Goal: Task Accomplishment & Management: Complete application form

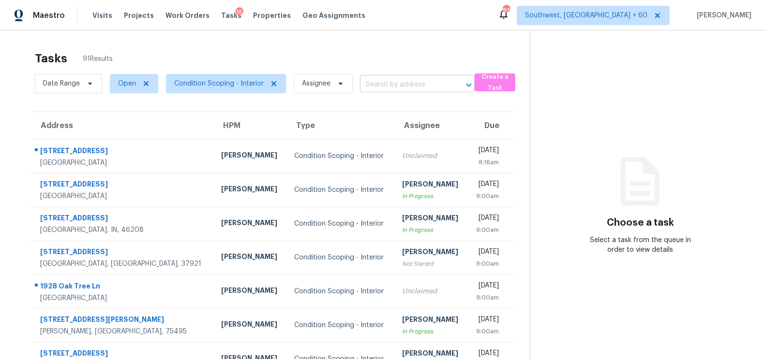
click at [402, 87] on input "text" at bounding box center [404, 84] width 88 height 15
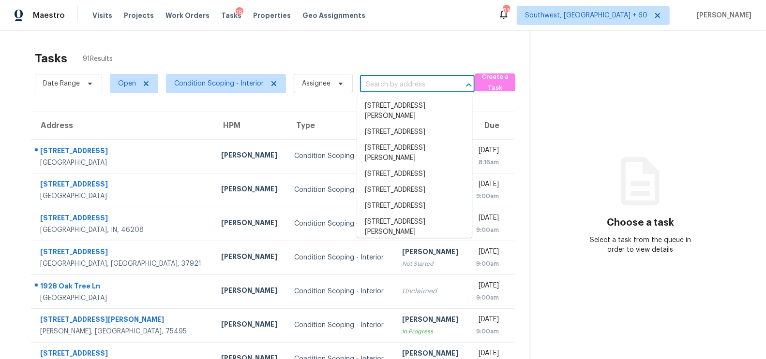
paste input "61 Hemlock Radl Ocala FL 34472"
type input "61 Hemlock Radl Ocala FL 34472"
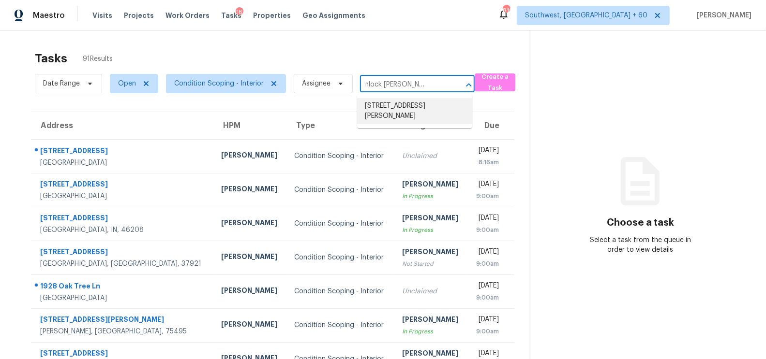
click at [407, 114] on li "61 Hemlock Radl, Ocala, FL 34472" at bounding box center [414, 111] width 115 height 26
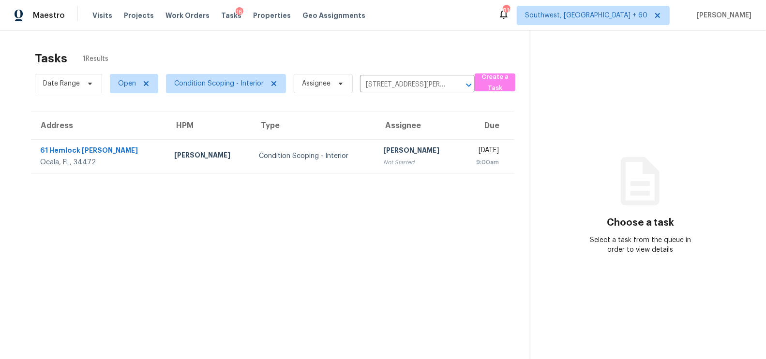
click at [382, 183] on section "Tasks 1 Results Date Range Open Condition Scoping - Interior Assignee 61 Hemloc…" at bounding box center [272, 218] width 514 height 344
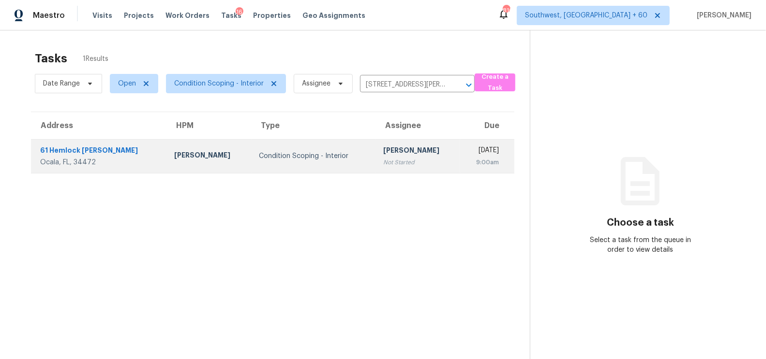
click at [392, 167] on td "Salma Ansari Not Started" at bounding box center [417, 156] width 85 height 34
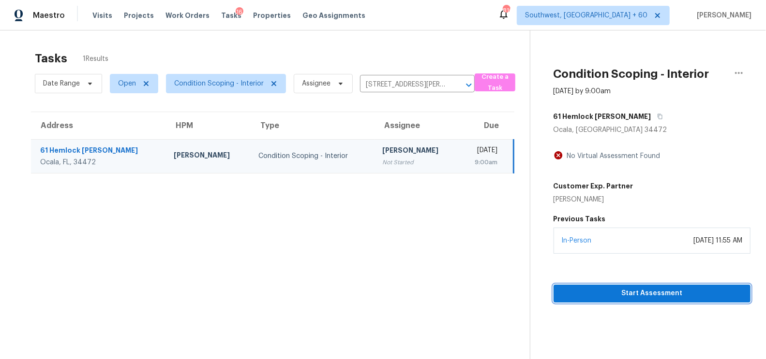
click at [643, 288] on span "Start Assessment" at bounding box center [651, 294] width 181 height 12
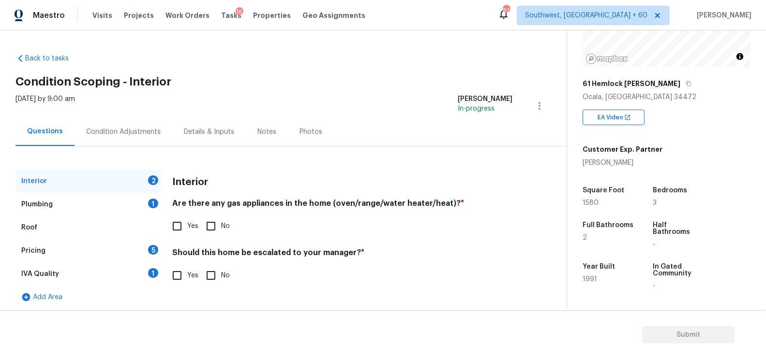
scroll to position [3, 0]
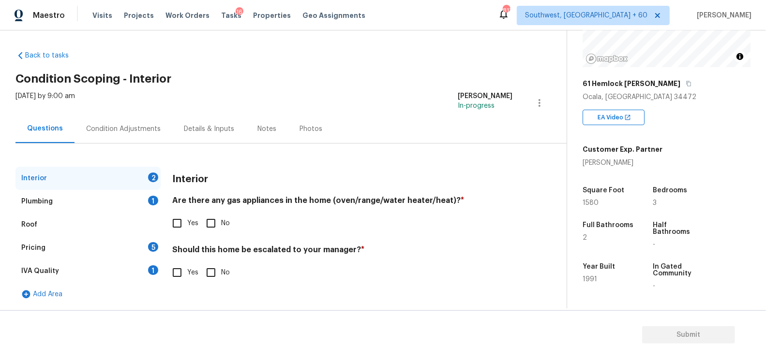
click at [213, 217] on input "No" at bounding box center [211, 223] width 20 height 20
checkbox input "true"
click at [208, 268] on input "No" at bounding box center [211, 274] width 20 height 20
checkbox input "true"
click at [150, 196] on div "1" at bounding box center [153, 201] width 10 height 10
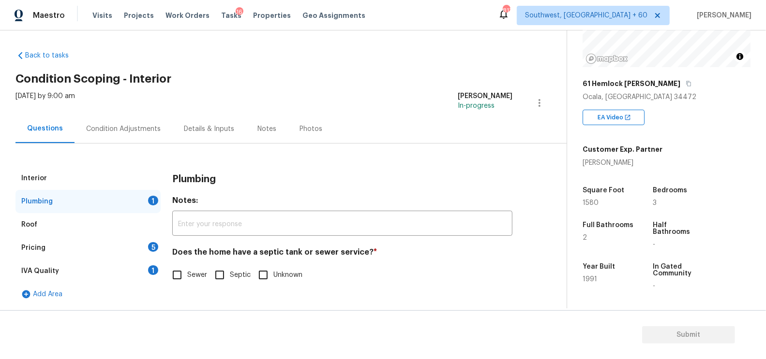
click at [201, 275] on span "Sewer" at bounding box center [197, 275] width 20 height 10
click at [187, 275] on input "Sewer" at bounding box center [177, 275] width 20 height 20
checkbox input "true"
click at [142, 271] on div "IVA Quality 1" at bounding box center [87, 271] width 145 height 23
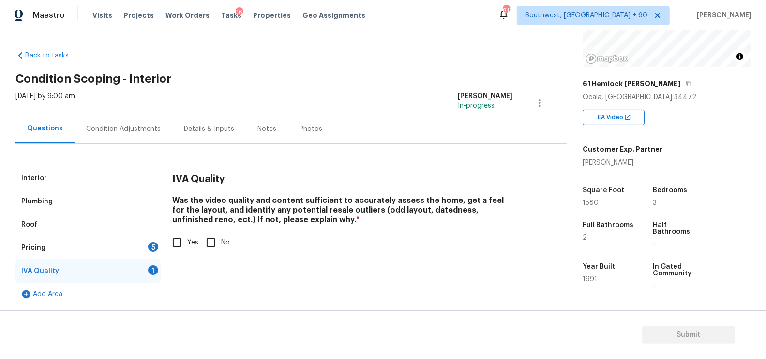
click at [175, 245] on input "Yes" at bounding box center [177, 243] width 20 height 20
checkbox input "true"
click at [148, 247] on div "5" at bounding box center [153, 247] width 10 height 10
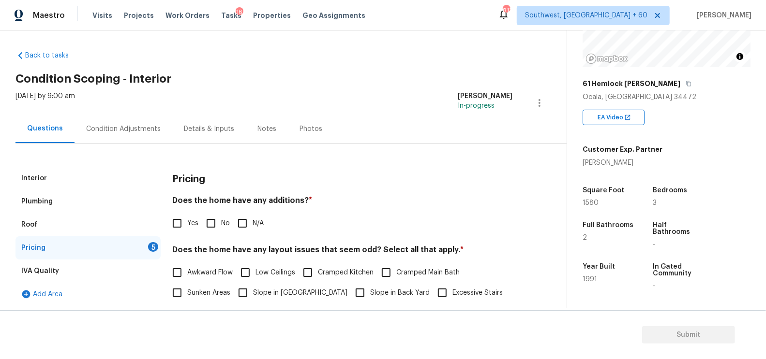
click at [213, 232] on input "No" at bounding box center [211, 223] width 20 height 20
checkbox input "true"
click at [77, 204] on div "Plumbing" at bounding box center [87, 201] width 145 height 23
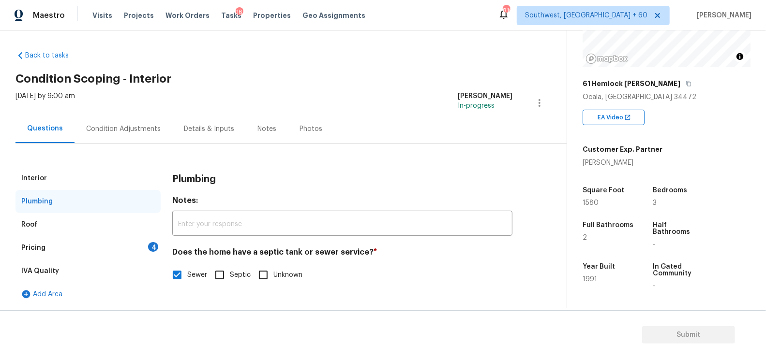
click at [215, 275] on input "Septic" at bounding box center [219, 275] width 20 height 20
checkbox input "true"
checkbox input "false"
click at [109, 258] on div "Pricing 4" at bounding box center [87, 248] width 145 height 23
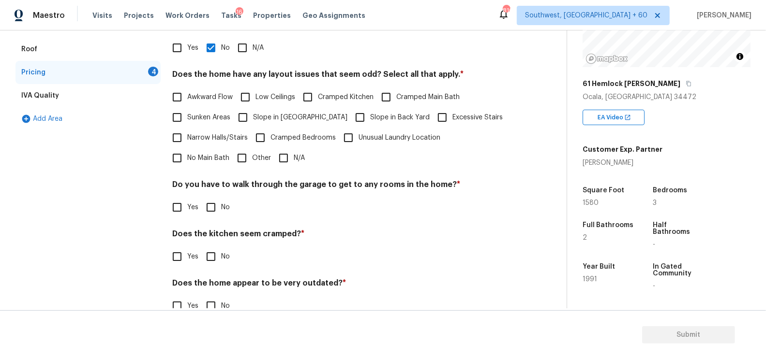
scroll to position [178, 0]
click at [273, 151] on label "N/A" at bounding box center [288, 158] width 31 height 20
click at [273, 151] on input "N/A" at bounding box center [283, 158] width 20 height 20
checkbox input "true"
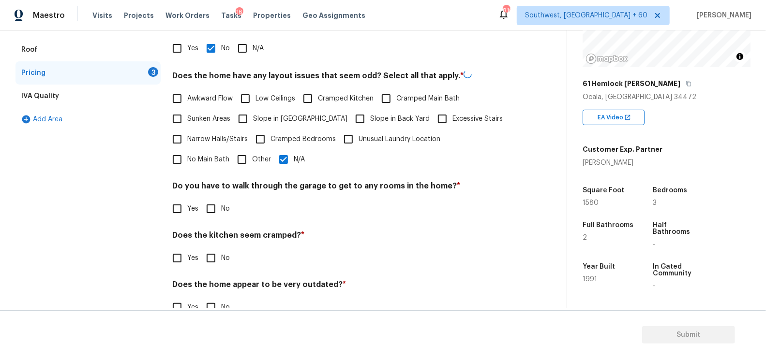
click at [219, 203] on input "No" at bounding box center [211, 209] width 20 height 20
checkbox input "true"
click at [212, 252] on input "No" at bounding box center [211, 258] width 20 height 20
checkbox input "true"
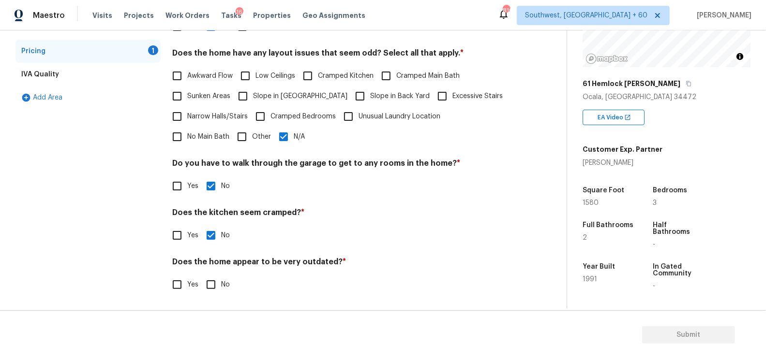
click at [213, 287] on input "No" at bounding box center [211, 285] width 20 height 20
checkbox input "true"
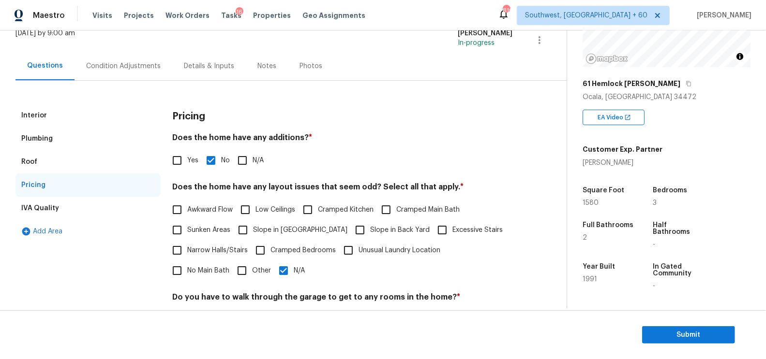
scroll to position [0, 0]
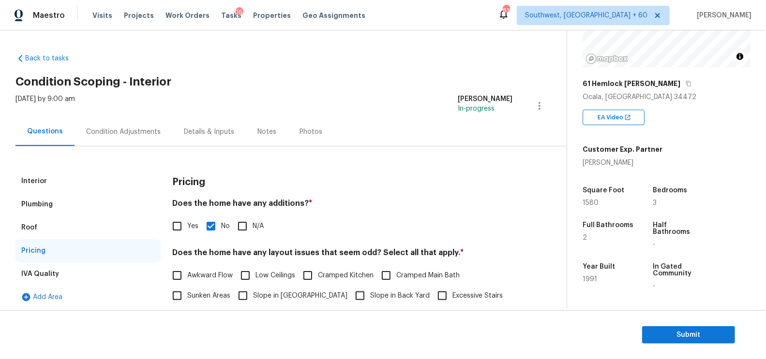
click at [135, 130] on div "Condition Adjustments" at bounding box center [123, 132] width 74 height 10
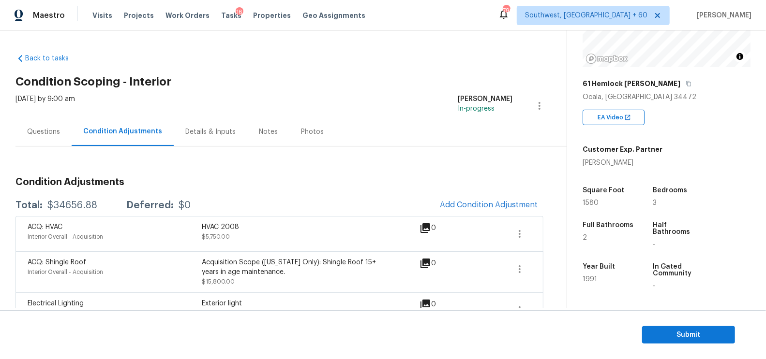
click at [44, 126] on div "Questions" at bounding box center [43, 132] width 56 height 29
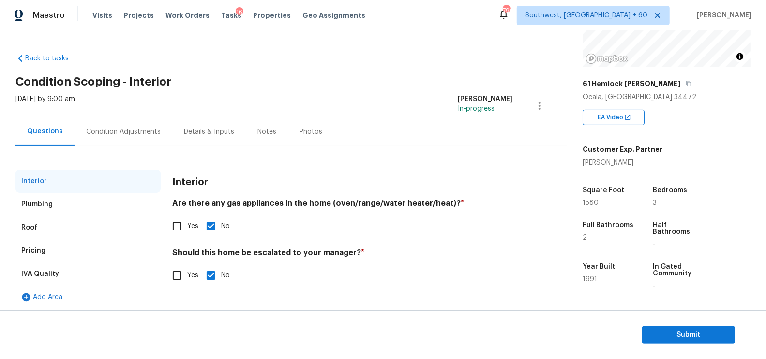
click at [49, 252] on div "Pricing" at bounding box center [87, 250] width 145 height 23
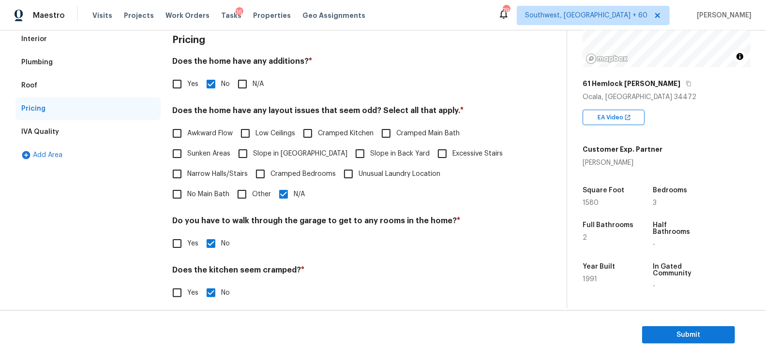
scroll to position [162, 0]
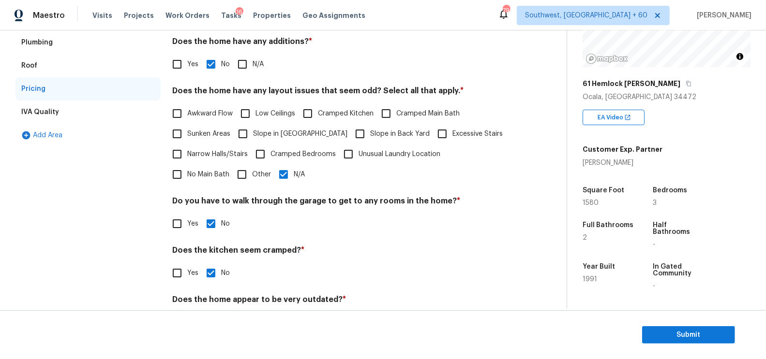
click at [252, 170] on span "Other" at bounding box center [261, 175] width 19 height 10
click at [232, 169] on input "Other" at bounding box center [242, 174] width 20 height 20
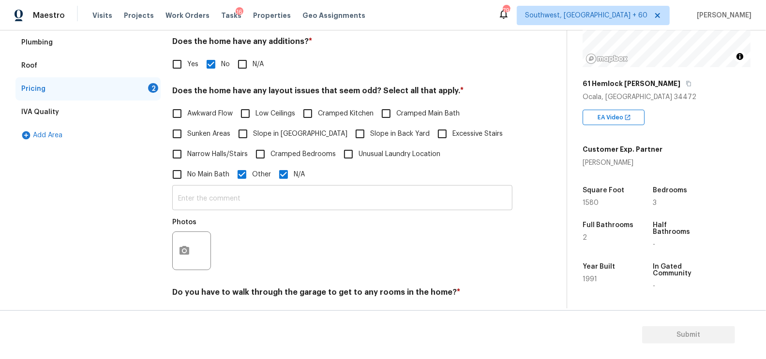
click at [214, 190] on input "text" at bounding box center [342, 199] width 340 height 23
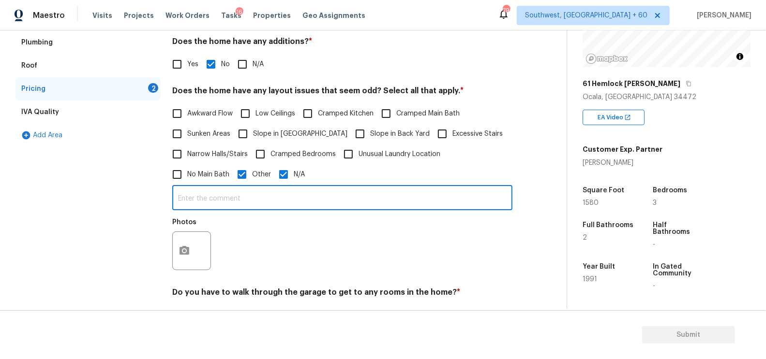
click at [252, 178] on span "Other" at bounding box center [261, 175] width 19 height 10
click at [232, 178] on input "Other" at bounding box center [242, 174] width 20 height 20
checkbox input "false"
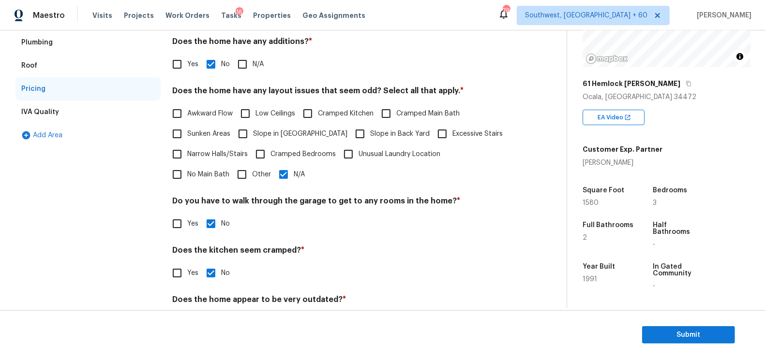
click at [197, 57] on label "Yes" at bounding box center [182, 64] width 31 height 20
click at [187, 57] on input "Yes" at bounding box center [177, 64] width 20 height 20
checkbox input "true"
checkbox input "false"
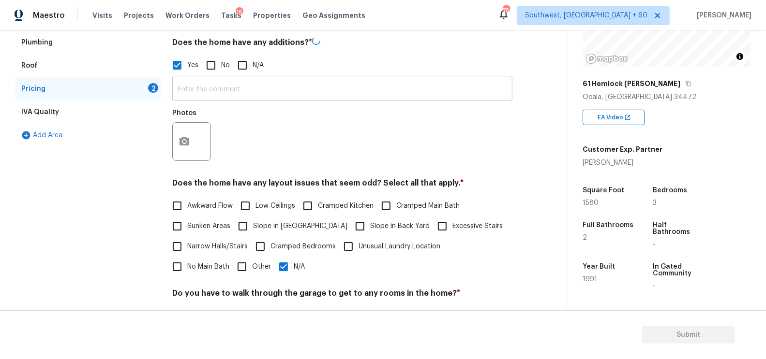
click at [202, 90] on input "text" at bounding box center [342, 89] width 340 height 23
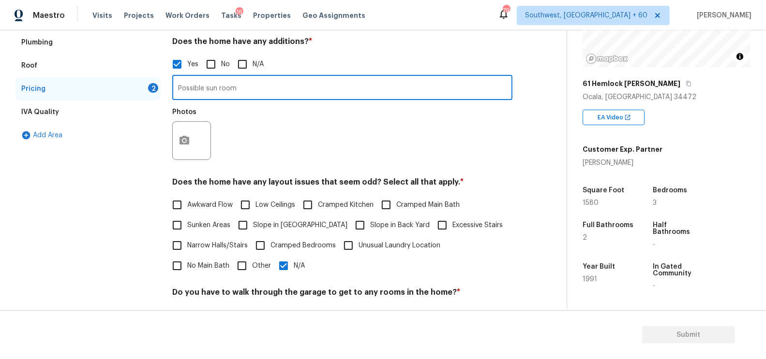
type input "Possible sun room"
click at [183, 138] on icon "button" at bounding box center [184, 140] width 10 height 9
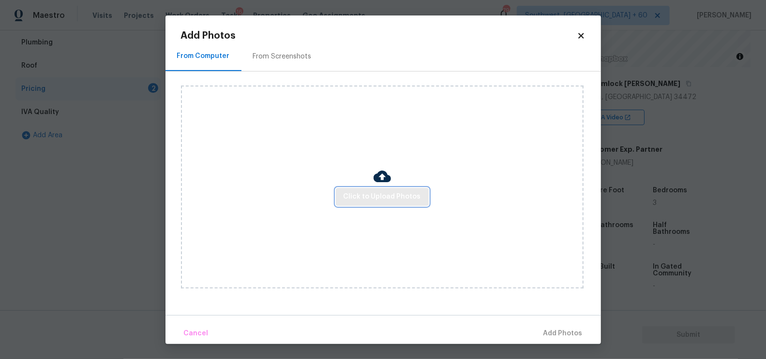
click at [367, 189] on button "Click to Upload Photos" at bounding box center [382, 197] width 93 height 18
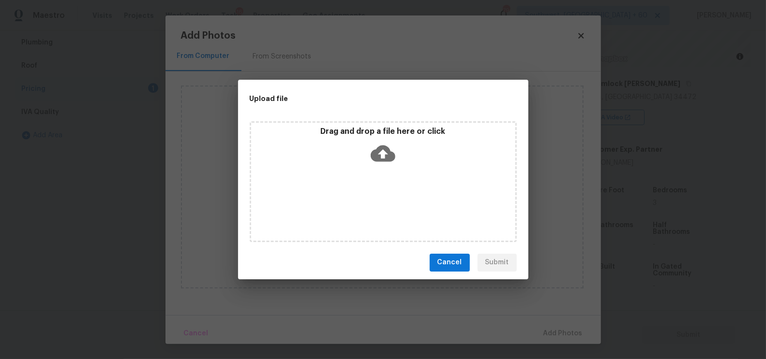
click at [373, 163] on icon at bounding box center [382, 153] width 25 height 25
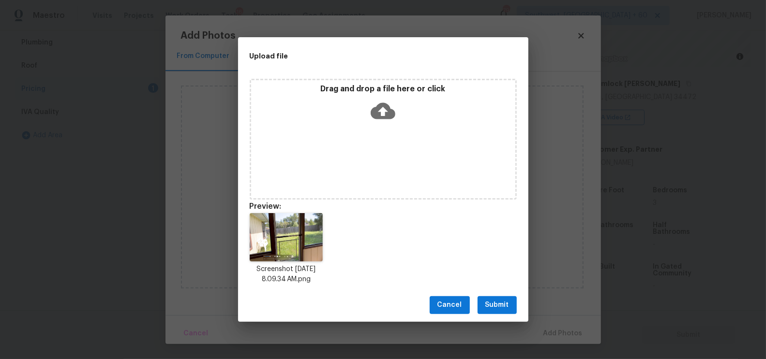
click at [506, 310] on span "Submit" at bounding box center [497, 305] width 24 height 12
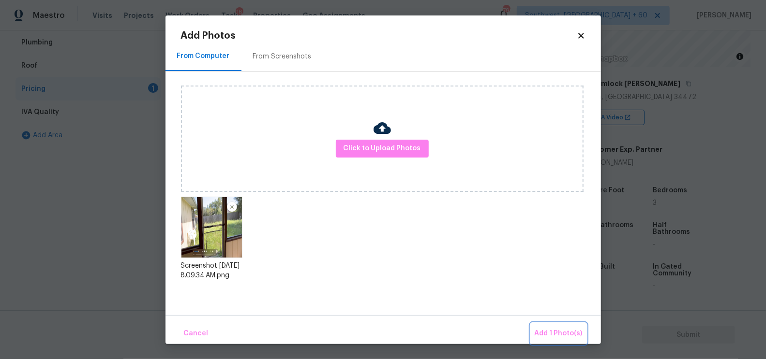
click at [552, 330] on span "Add 1 Photo(s)" at bounding box center [558, 334] width 48 height 12
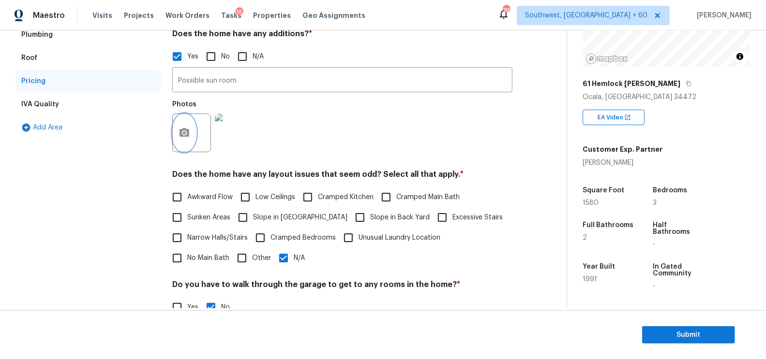
scroll to position [190, 0]
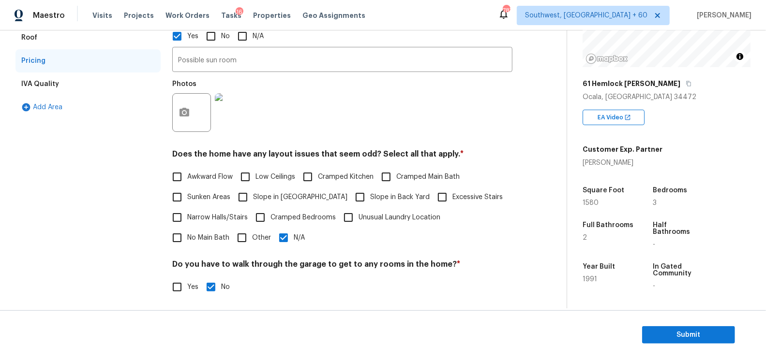
click at [232, 238] on input "Other" at bounding box center [242, 238] width 20 height 20
checkbox input "true"
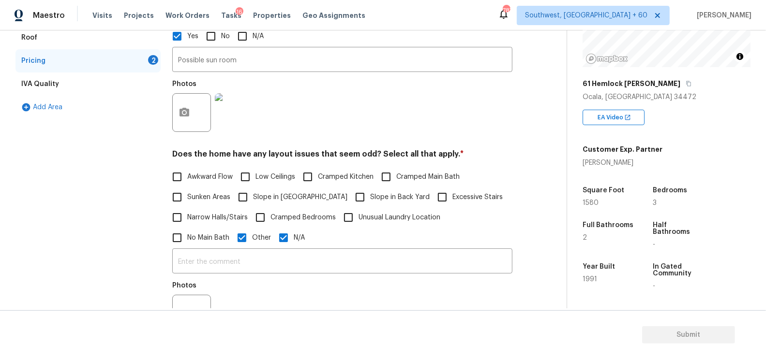
click at [294, 238] on span "N/A" at bounding box center [299, 238] width 11 height 10
click at [273, 238] on input "N/A" at bounding box center [283, 238] width 20 height 20
checkbox input "false"
click at [214, 261] on input "text" at bounding box center [342, 263] width 340 height 23
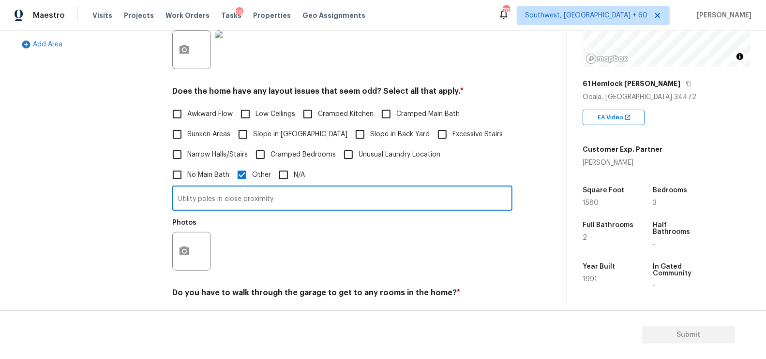
scroll to position [271, 0]
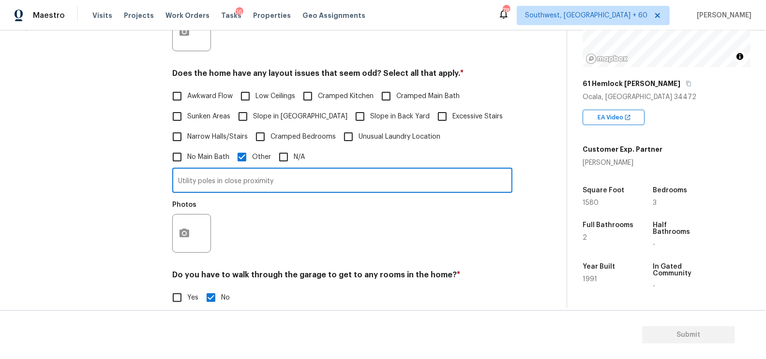
type input "Utility poles in close proximity"
click at [182, 237] on icon "button" at bounding box center [184, 233] width 10 height 9
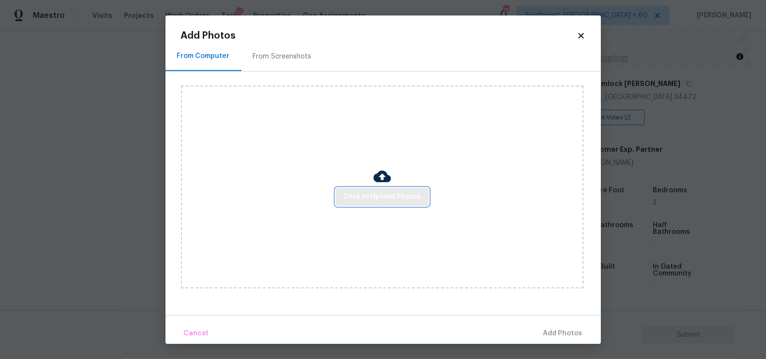
click at [399, 193] on span "Click to Upload Photos" at bounding box center [381, 197] width 77 height 12
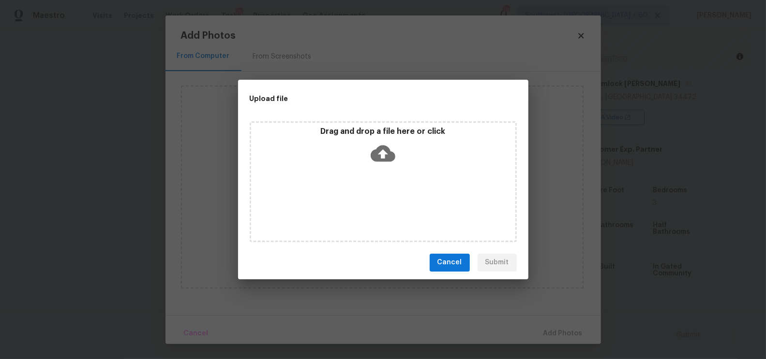
click at [388, 164] on icon at bounding box center [382, 153] width 25 height 25
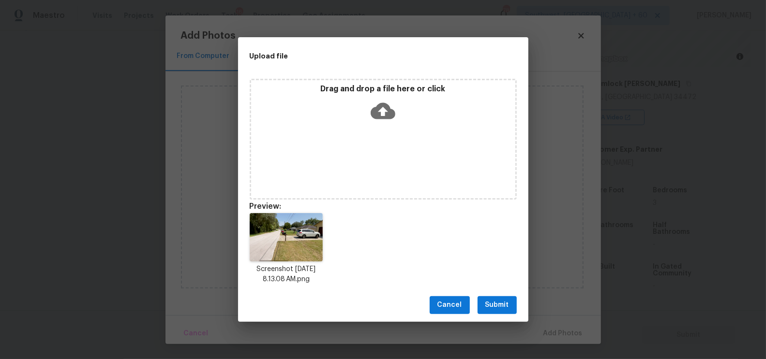
click at [498, 290] on div "Cancel Submit" at bounding box center [383, 305] width 290 height 33
click at [498, 298] on button "Submit" at bounding box center [496, 305] width 39 height 18
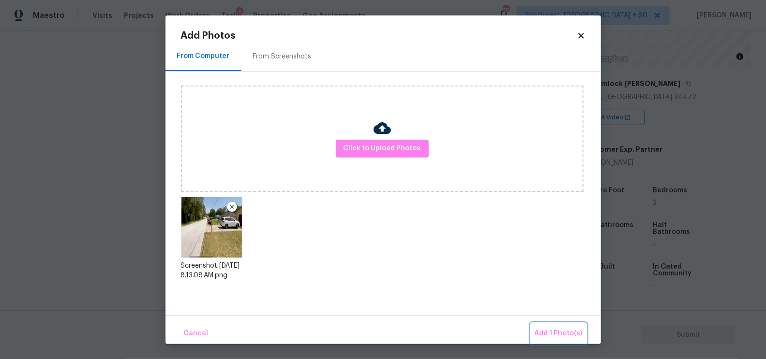
click at [536, 325] on button "Add 1 Photo(s)" at bounding box center [559, 334] width 56 height 21
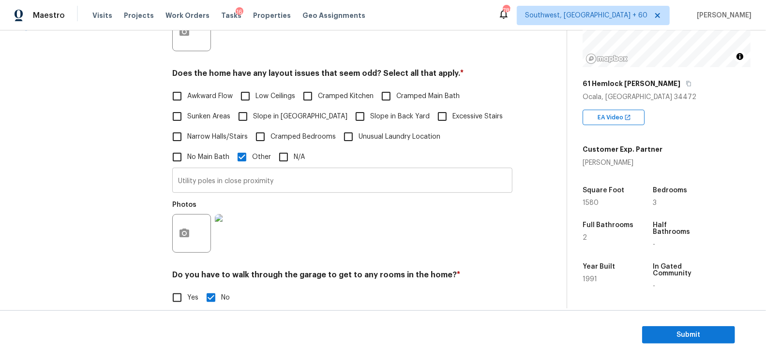
click at [199, 187] on input "Utility poles in close proximity" at bounding box center [342, 181] width 340 height 23
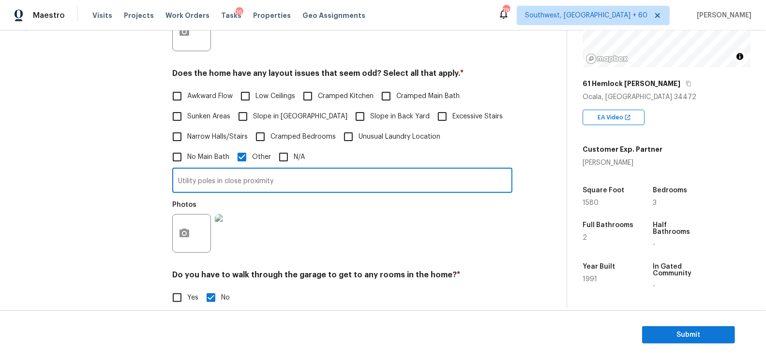
click at [199, 187] on input "Utility poles in close proximity" at bounding box center [342, 181] width 340 height 23
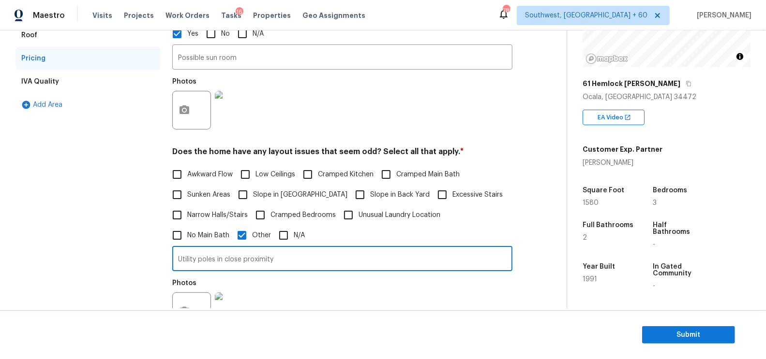
scroll to position [172, 0]
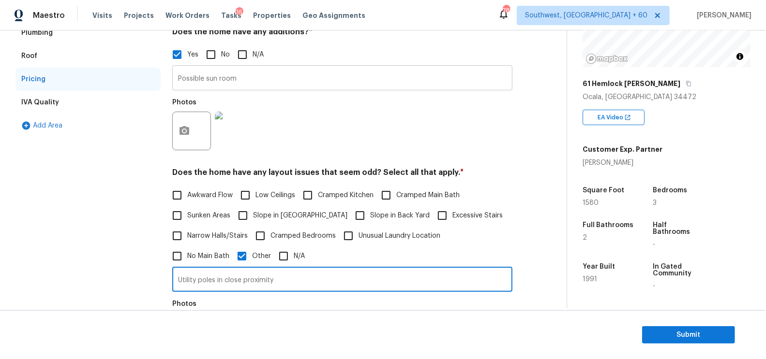
click at [253, 84] on input "Possible sun room" at bounding box center [342, 79] width 340 height 23
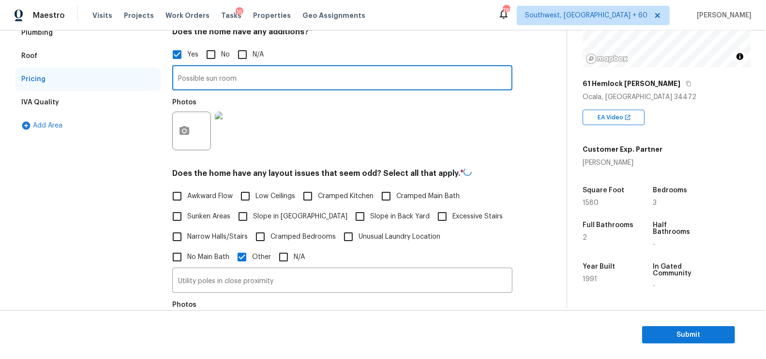
click at [253, 84] on input "Possible sun room" at bounding box center [342, 79] width 340 height 23
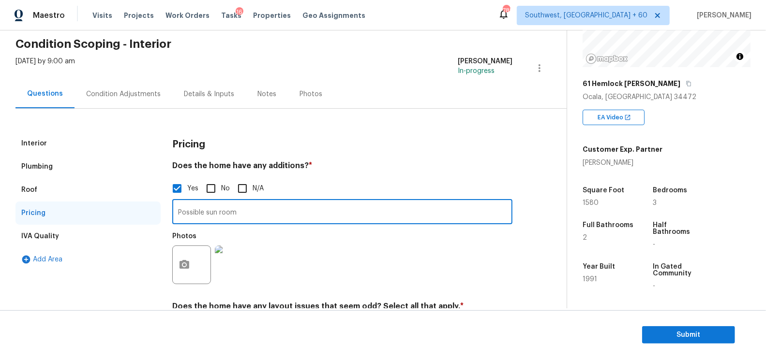
click at [76, 161] on div "Plumbing" at bounding box center [87, 166] width 145 height 23
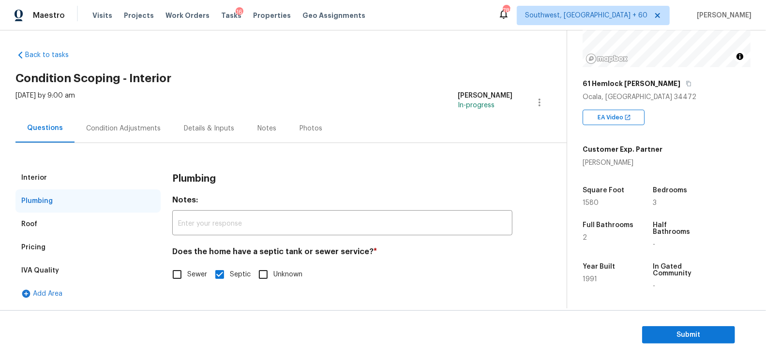
scroll to position [3, 0]
click at [56, 181] on div "Interior" at bounding box center [87, 178] width 145 height 23
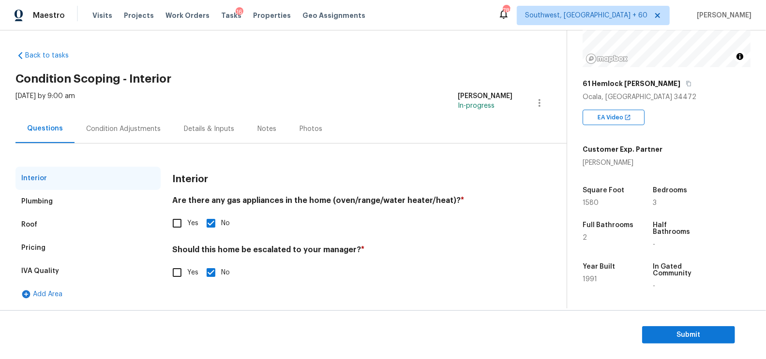
click at [38, 240] on div "Pricing" at bounding box center [87, 248] width 145 height 23
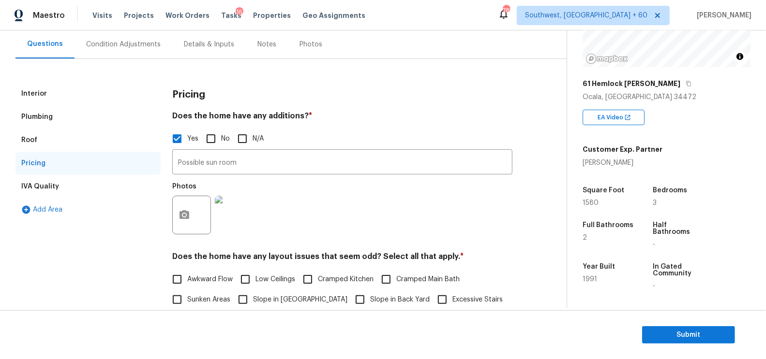
scroll to position [0, 0]
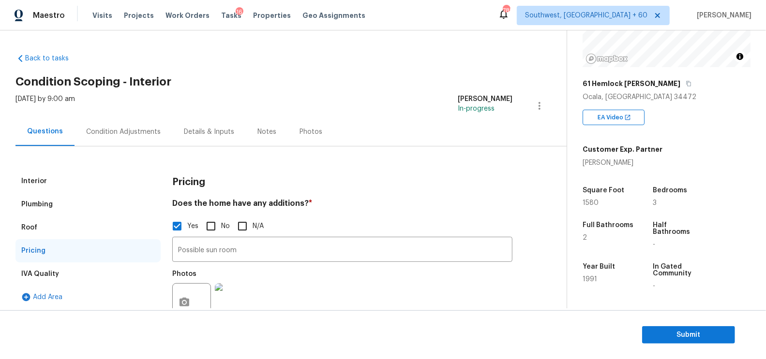
click at [132, 144] on div "Condition Adjustments" at bounding box center [123, 132] width 98 height 29
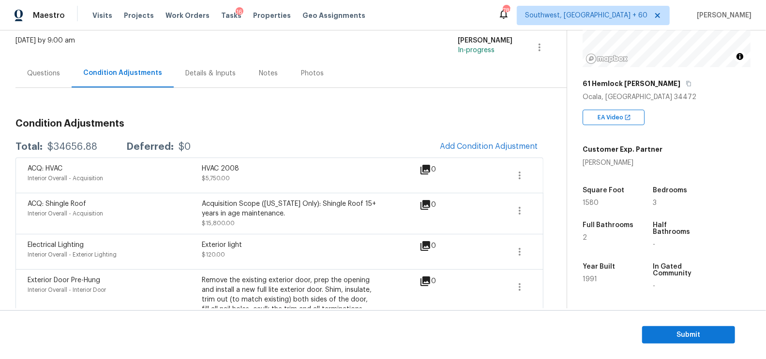
scroll to position [61, 0]
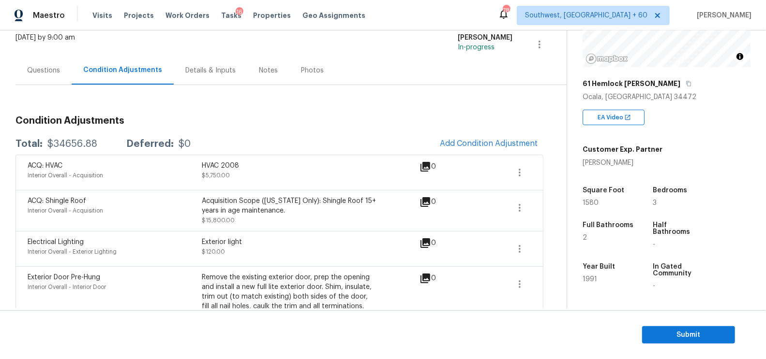
click at [66, 144] on div "$34656.88" at bounding box center [72, 144] width 50 height 10
copy div "$34656.88"
click at [30, 67] on div "Questions" at bounding box center [43, 71] width 33 height 10
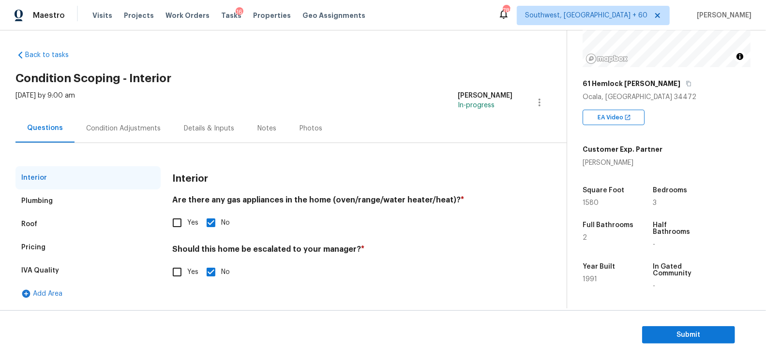
scroll to position [3, 0]
click at [139, 68] on div "Back to tasks Condition Scoping - Interior Wed, Aug 27 2025 by 9:00 am Salma An…" at bounding box center [290, 176] width 551 height 266
click at [102, 139] on div "Condition Adjustments" at bounding box center [123, 129] width 98 height 29
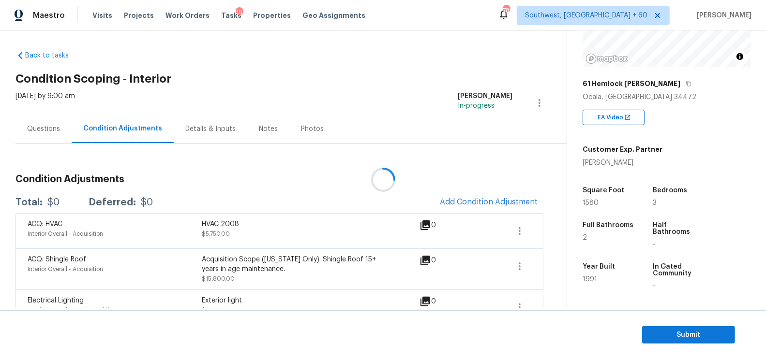
scroll to position [61, 0]
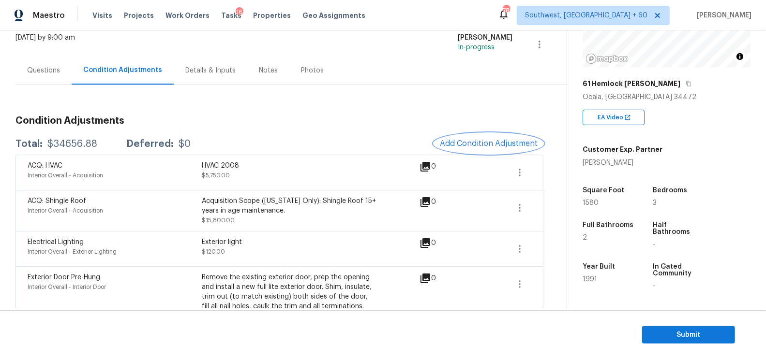
click at [499, 151] on button "Add Condition Adjustment" at bounding box center [488, 143] width 109 height 20
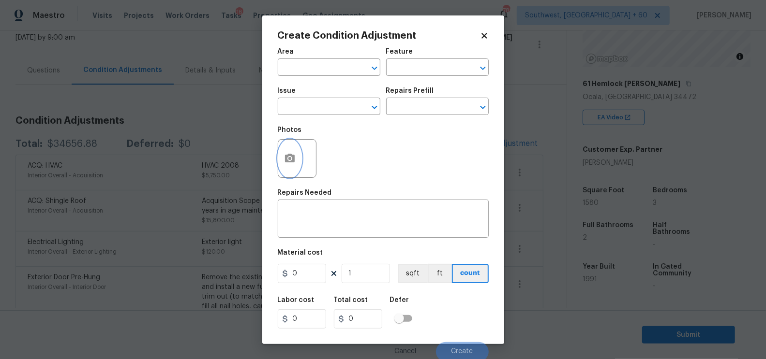
click at [294, 156] on icon "button" at bounding box center [290, 158] width 10 height 9
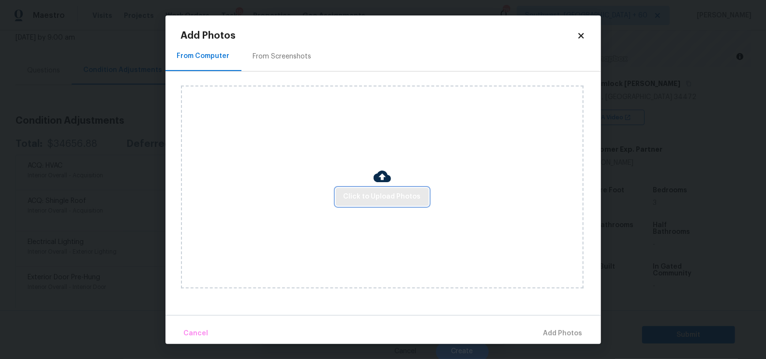
click at [377, 200] on span "Click to Upload Photos" at bounding box center [381, 197] width 77 height 12
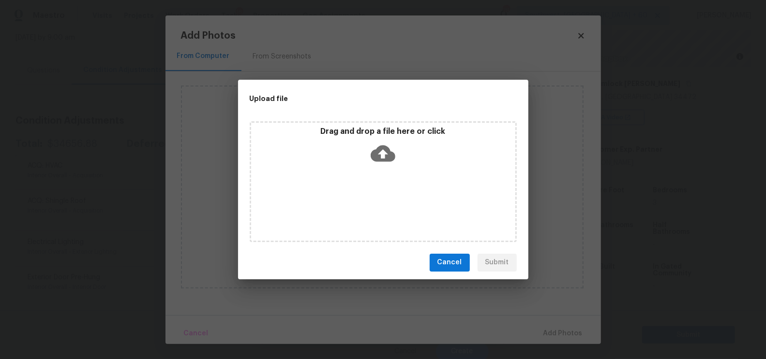
click at [384, 153] on icon at bounding box center [382, 153] width 25 height 25
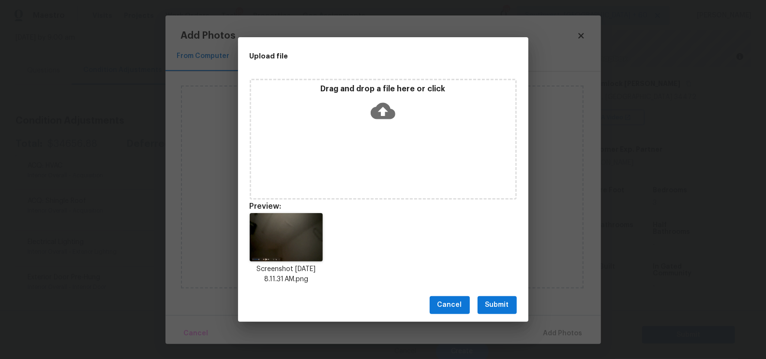
click at [487, 307] on span "Submit" at bounding box center [497, 305] width 24 height 12
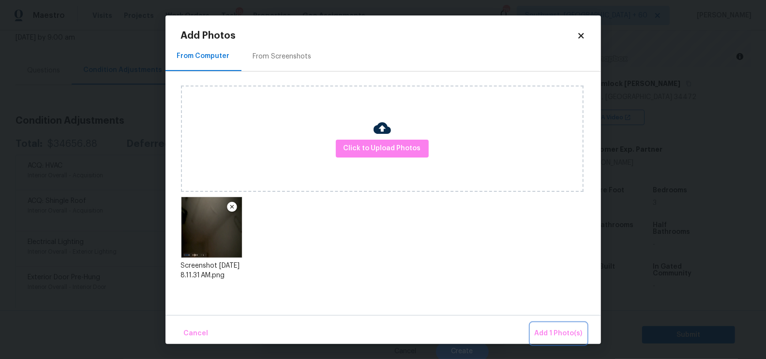
click at [551, 334] on span "Add 1 Photo(s)" at bounding box center [558, 334] width 48 height 12
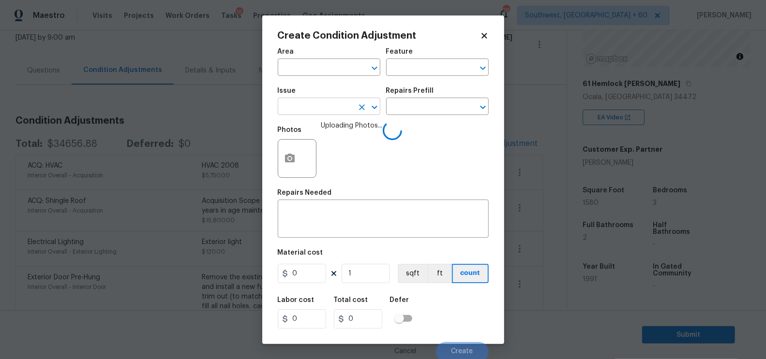
click at [312, 108] on input "text" at bounding box center [315, 107] width 75 height 15
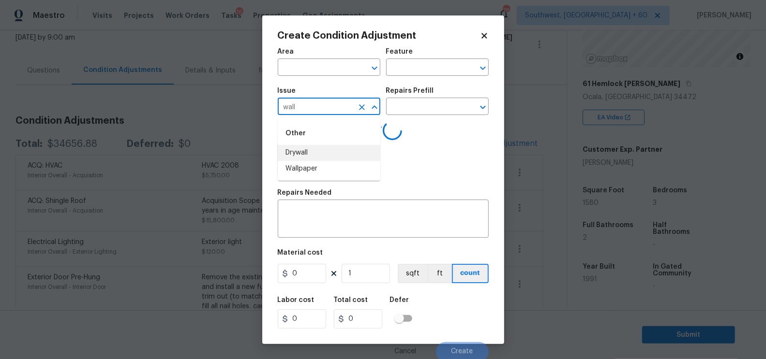
click at [312, 148] on li "Drywall" at bounding box center [329, 153] width 103 height 16
type input "Drywall"
click at [405, 111] on input "text" at bounding box center [423, 107] width 75 height 15
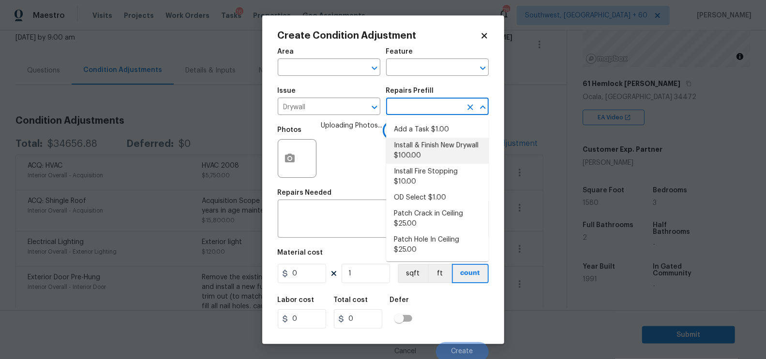
click at [411, 152] on li "Install & Finish New Drywall $100.00" at bounding box center [437, 151] width 103 height 26
type input "Walls and Ceiling"
type textarea "Remove the existing damaged drywall and replace with new. Ensure that the new d…"
type input "100"
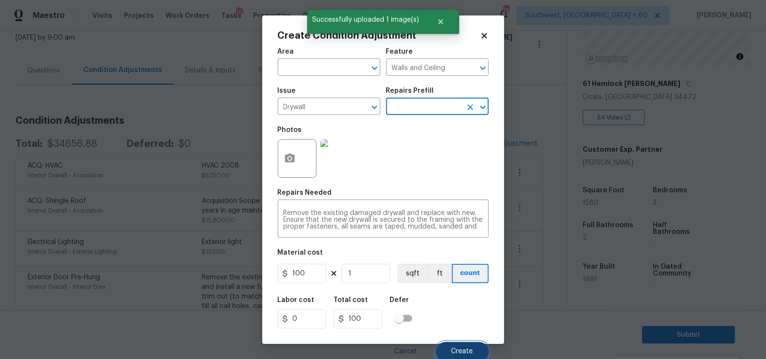
click at [452, 351] on span "Create" at bounding box center [462, 351] width 22 height 7
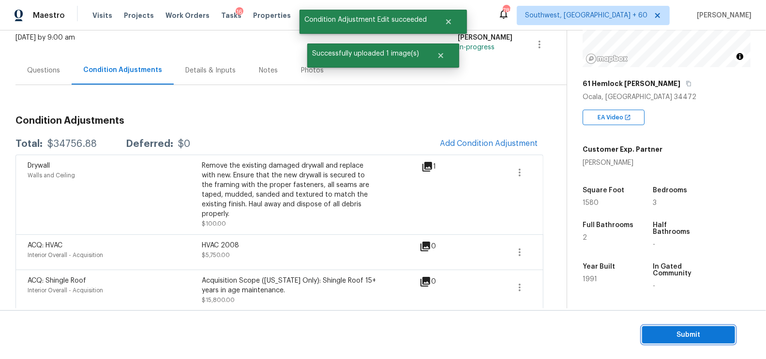
click at [689, 332] on span "Submit" at bounding box center [688, 335] width 77 height 12
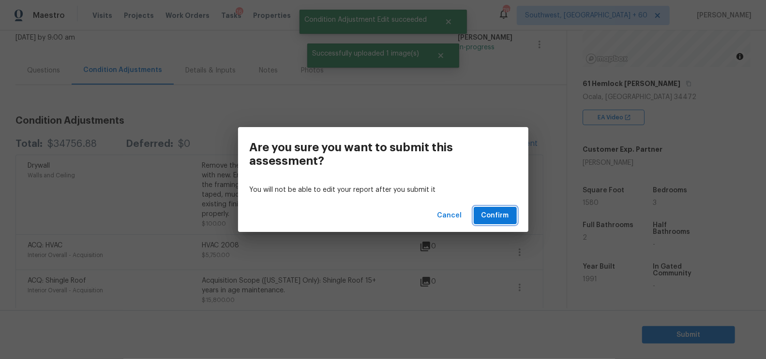
click at [502, 221] on span "Confirm" at bounding box center [495, 216] width 28 height 12
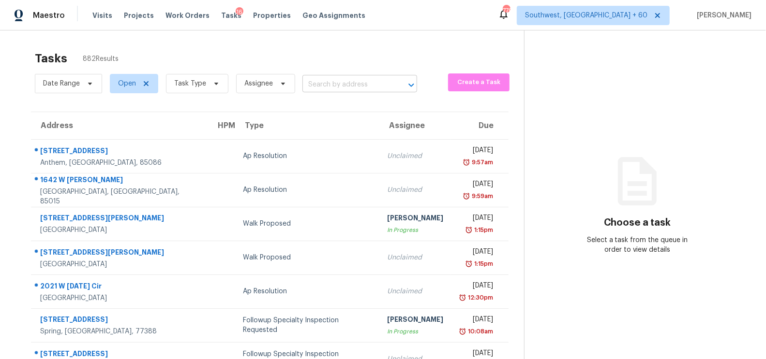
click at [332, 79] on input "text" at bounding box center [346, 84] width 88 height 15
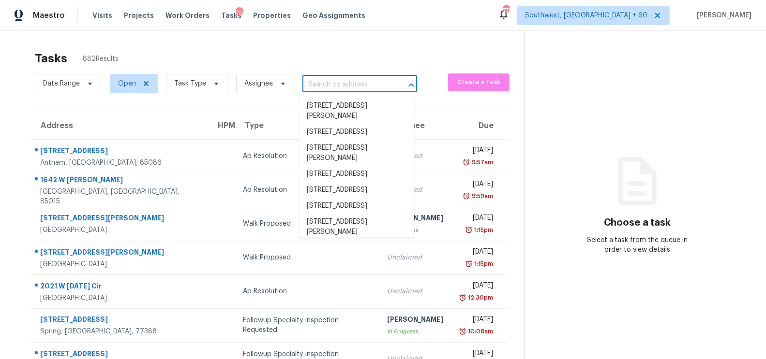
paste input "11130 Poachers Run Chesterfield VA 23832"
type input "11130 Poachers Run Chesterfield VA 23832"
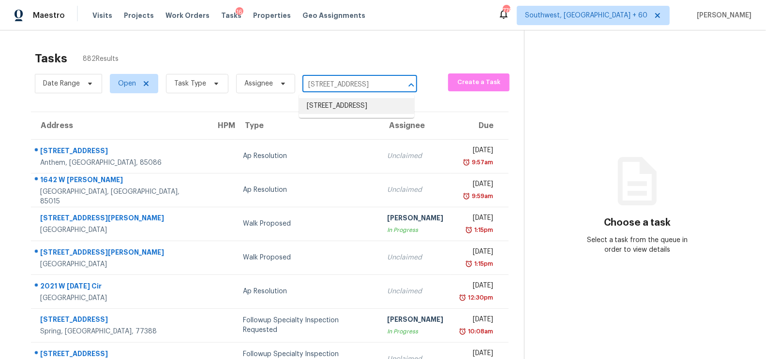
click at [345, 112] on li "11130 Poachers Run, Chesterfield, VA 23832" at bounding box center [356, 106] width 115 height 16
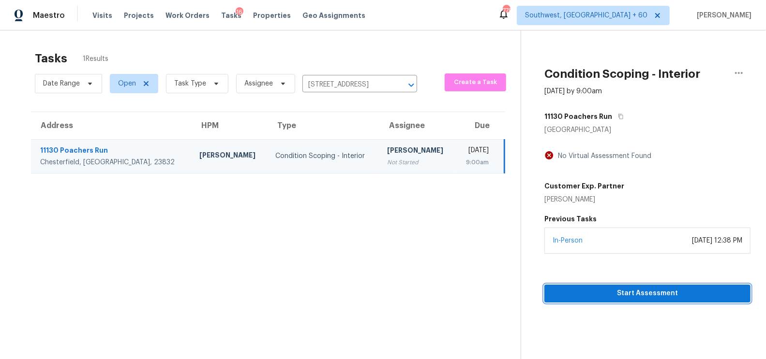
click at [635, 291] on span "Start Assessment" at bounding box center [647, 294] width 191 height 12
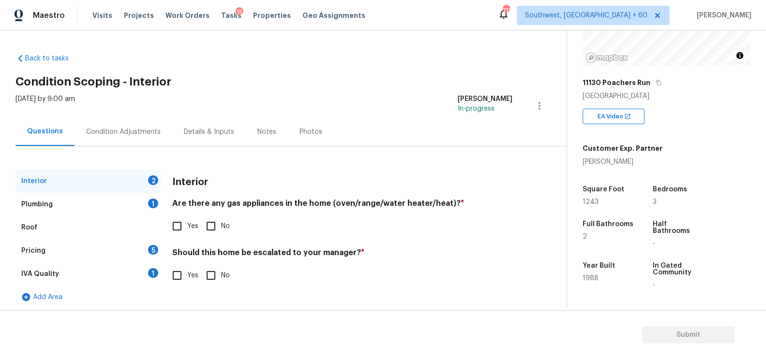
scroll to position [118, 0]
click at [219, 226] on input "No" at bounding box center [211, 226] width 20 height 20
checkbox input "true"
click at [216, 273] on input "No" at bounding box center [211, 277] width 20 height 20
checkbox input "true"
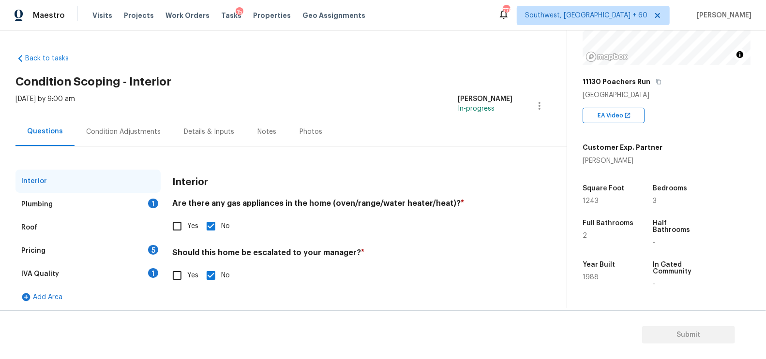
click at [133, 193] on div "Plumbing 1" at bounding box center [87, 204] width 145 height 23
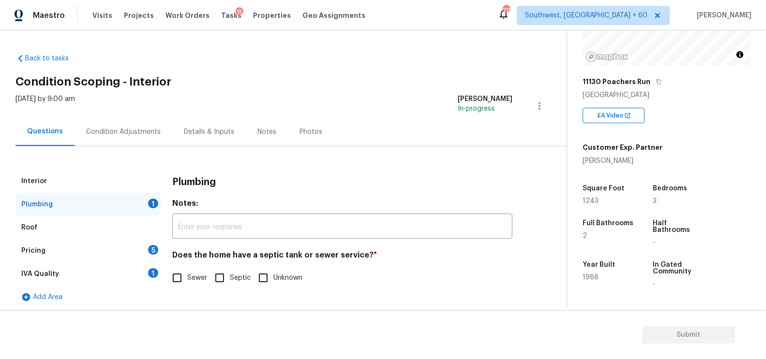
click at [192, 267] on div "Does the home have a septic tank or sewer service? * Sewer Septic Unknown" at bounding box center [342, 270] width 340 height 38
click at [175, 276] on input "Sewer" at bounding box center [177, 278] width 20 height 20
checkbox input "true"
click at [156, 276] on div "1" at bounding box center [153, 273] width 10 height 10
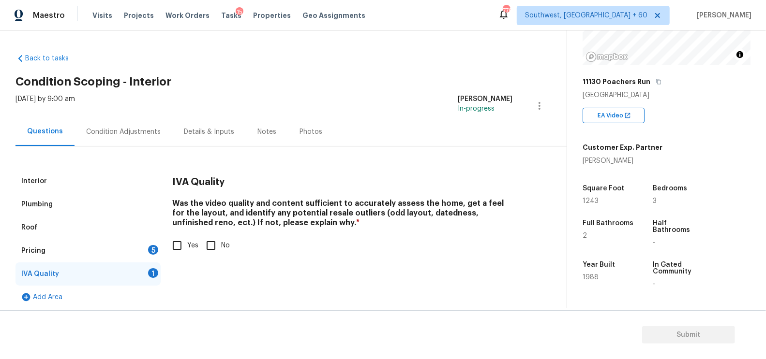
click at [180, 251] on input "Yes" at bounding box center [177, 246] width 20 height 20
checkbox input "true"
click at [150, 251] on div "5" at bounding box center [153, 250] width 10 height 10
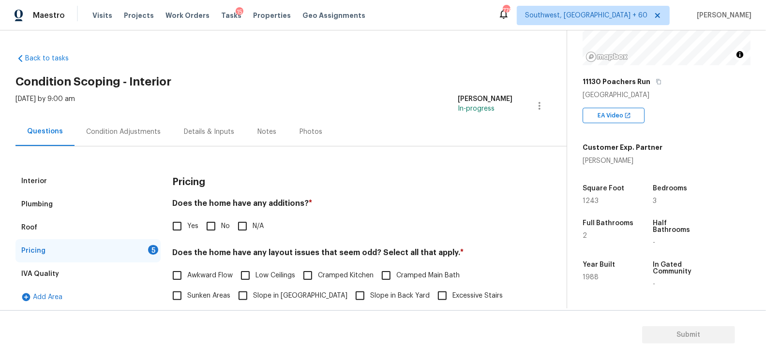
click at [204, 218] on input "No" at bounding box center [211, 226] width 20 height 20
checkbox input "true"
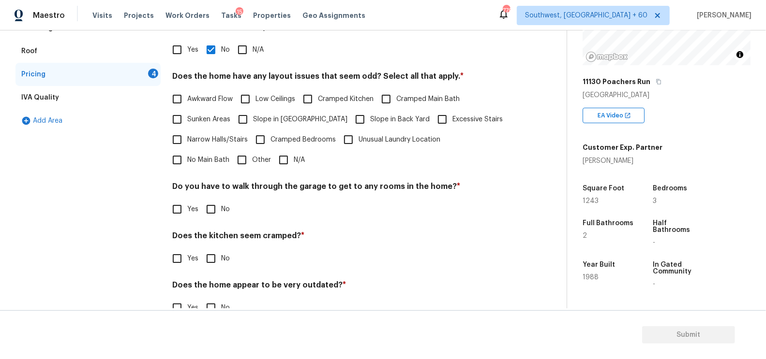
scroll to position [182, 0]
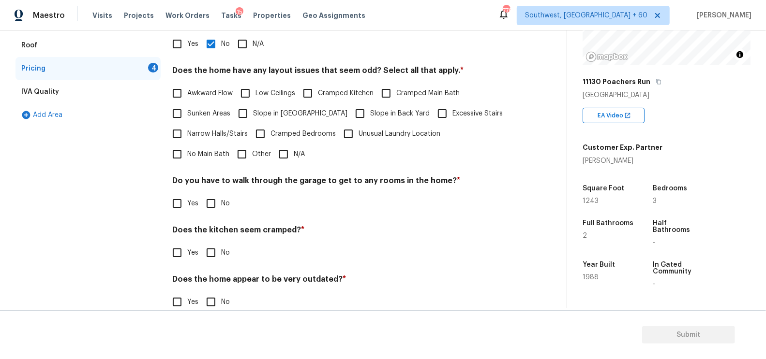
click at [273, 154] on input "N/A" at bounding box center [283, 154] width 20 height 20
checkbox input "true"
click at [206, 208] on input "No" at bounding box center [211, 203] width 20 height 20
checkbox input "true"
click at [210, 254] on input "No" at bounding box center [211, 254] width 20 height 20
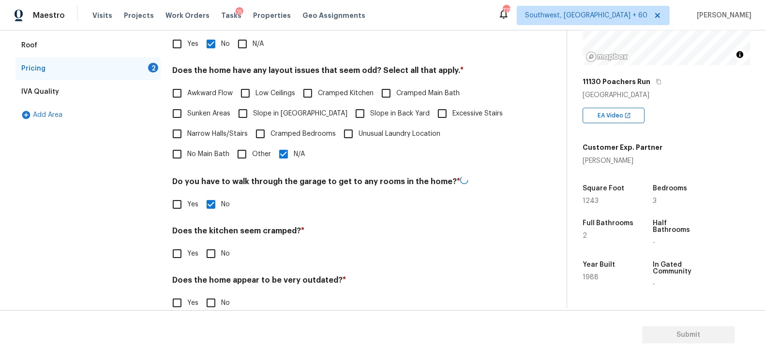
checkbox input "true"
click at [212, 299] on input "No" at bounding box center [211, 303] width 20 height 20
checkbox input "true"
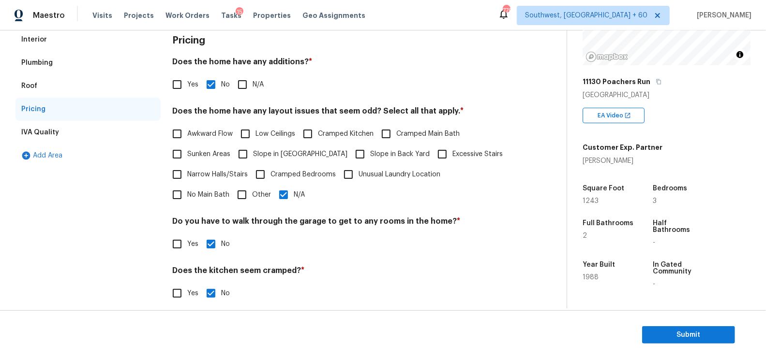
scroll to position [0, 0]
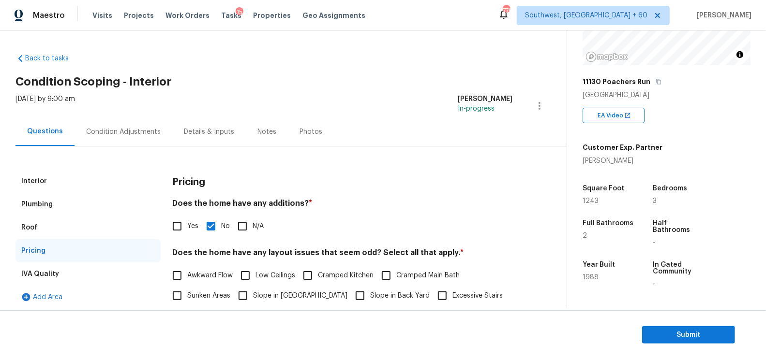
click at [135, 123] on div "Condition Adjustments" at bounding box center [123, 132] width 98 height 29
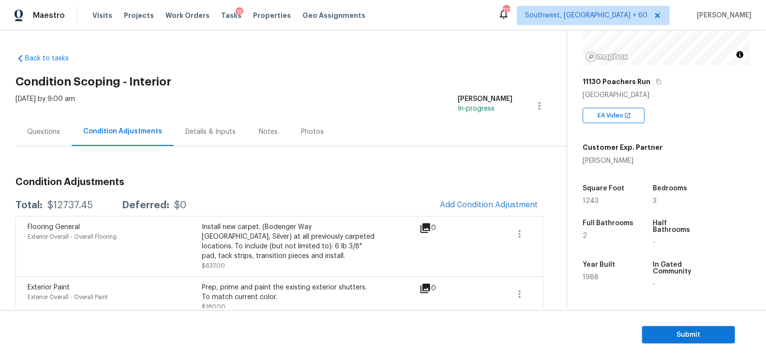
click at [73, 129] on div "Condition Adjustments" at bounding box center [123, 132] width 102 height 29
click at [53, 131] on div "Questions" at bounding box center [43, 132] width 33 height 10
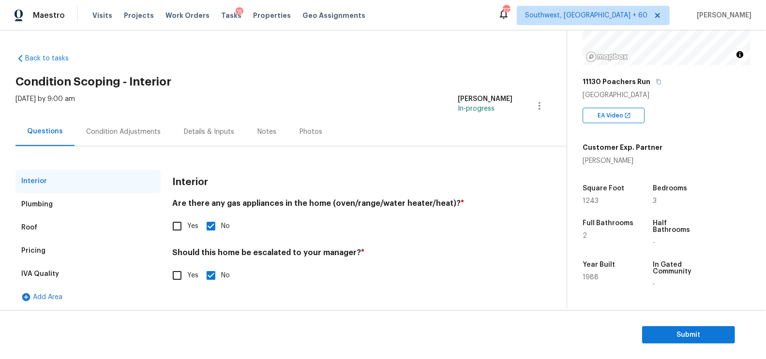
click at [52, 261] on div "Pricing" at bounding box center [87, 250] width 145 height 23
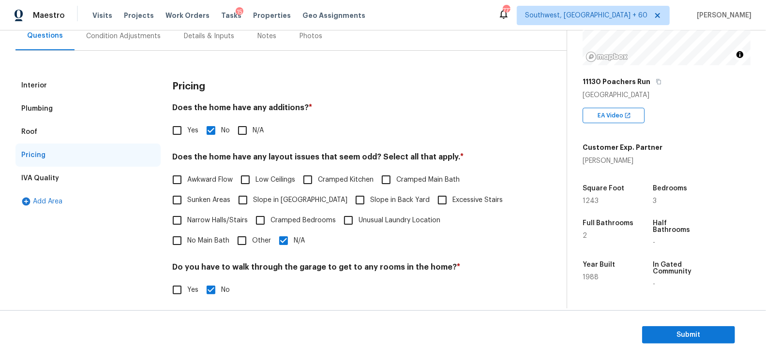
scroll to position [121, 0]
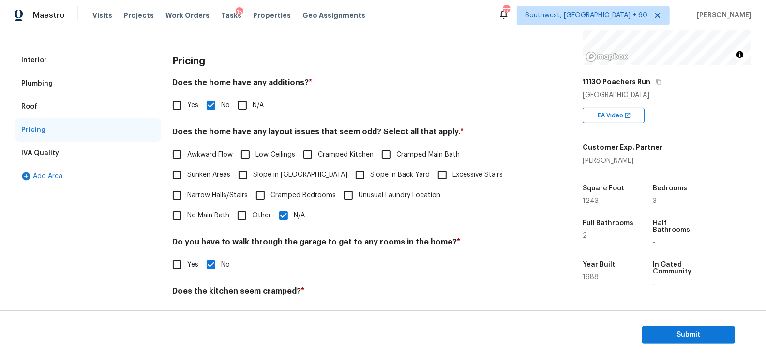
click at [361, 150] on span "Cramped Kitchen" at bounding box center [346, 155] width 56 height 10
click at [318, 150] on input "Cramped Kitchen" at bounding box center [307, 155] width 20 height 20
checkbox input "true"
click at [309, 194] on span "Cramped Bedrooms" at bounding box center [302, 196] width 65 height 10
click at [270, 194] on input "Cramped Bedrooms" at bounding box center [260, 195] width 20 height 20
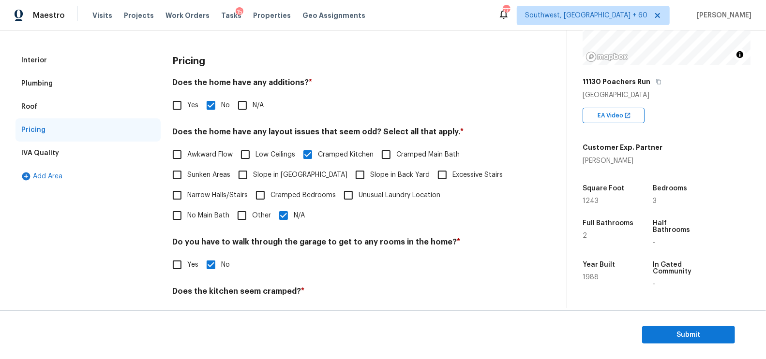
checkbox input "true"
click at [273, 215] on input "N/A" at bounding box center [283, 217] width 20 height 20
checkbox input "false"
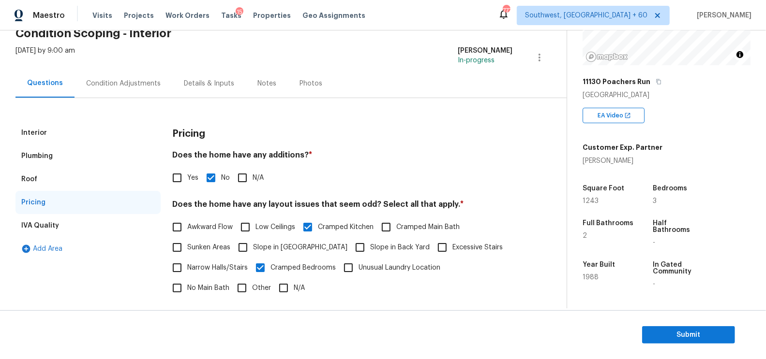
click at [167, 87] on div "Condition Adjustments" at bounding box center [123, 83] width 98 height 29
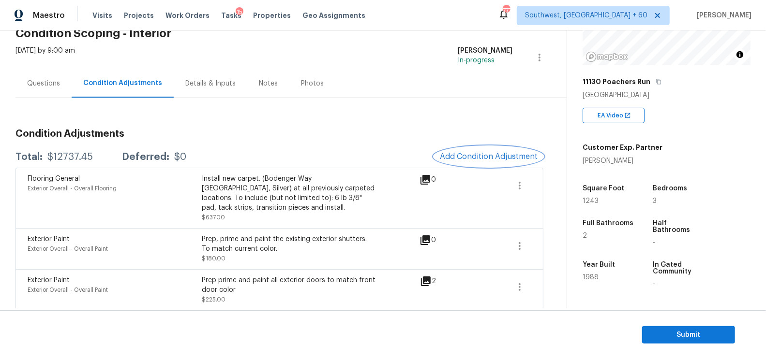
click at [472, 160] on span "Add Condition Adjustment" at bounding box center [489, 156] width 98 height 9
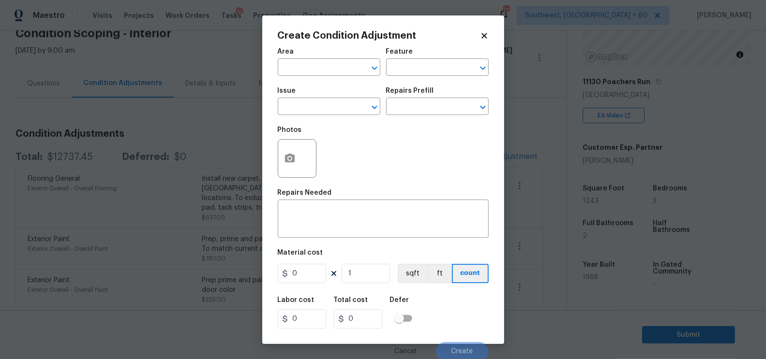
click at [309, 96] on div "Issue" at bounding box center [329, 94] width 103 height 13
click at [299, 107] on input "text" at bounding box center [315, 107] width 75 height 15
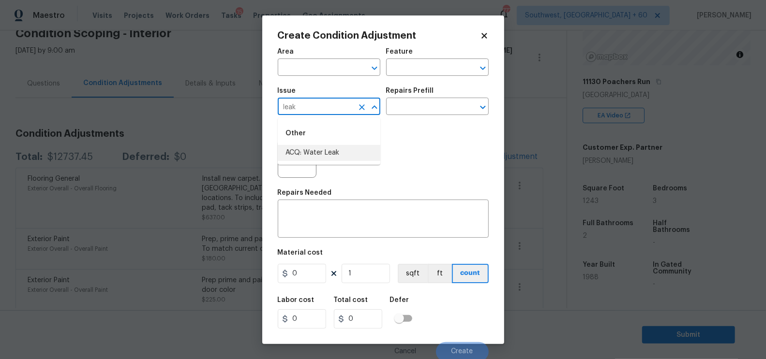
click at [325, 152] on li "ACQ: Water Leak" at bounding box center [329, 153] width 103 height 16
type input "ACQ: Water Leak"
click at [425, 109] on input "text" at bounding box center [423, 107] width 75 height 15
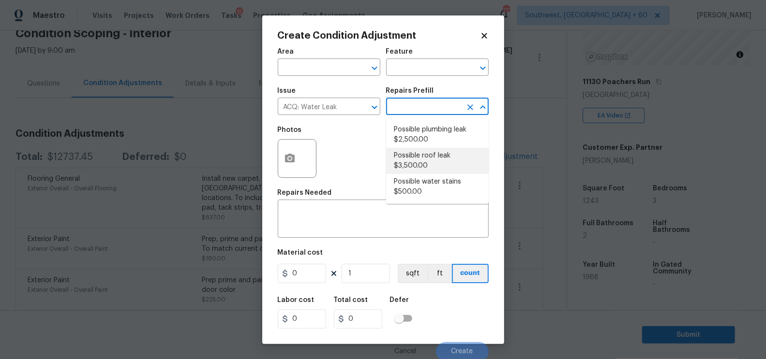
click at [415, 163] on li "Possible roof leak $3,500.00" at bounding box center [437, 161] width 103 height 26
type input "Acquisition"
type textarea "Acquisition Scope: Possible roof leak"
type input "3500"
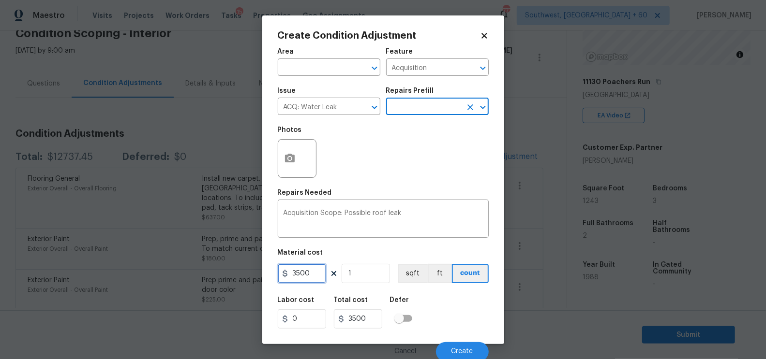
click at [290, 275] on input "3500" at bounding box center [302, 273] width 48 height 19
click at [323, 269] on input "2500" at bounding box center [302, 273] width 48 height 19
type input "2500"
click at [347, 270] on input "1" at bounding box center [365, 273] width 48 height 19
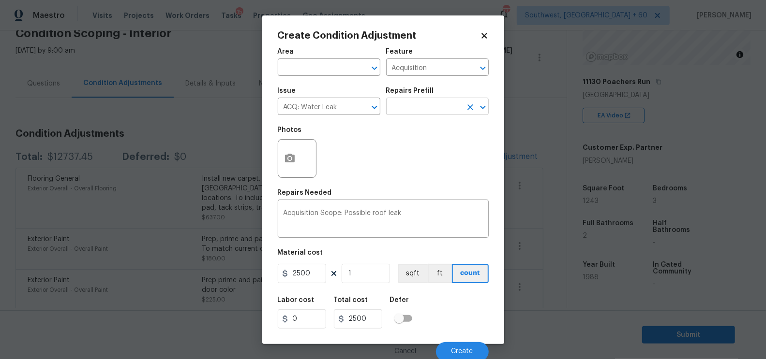
click at [414, 113] on input "text" at bounding box center [423, 107] width 75 height 15
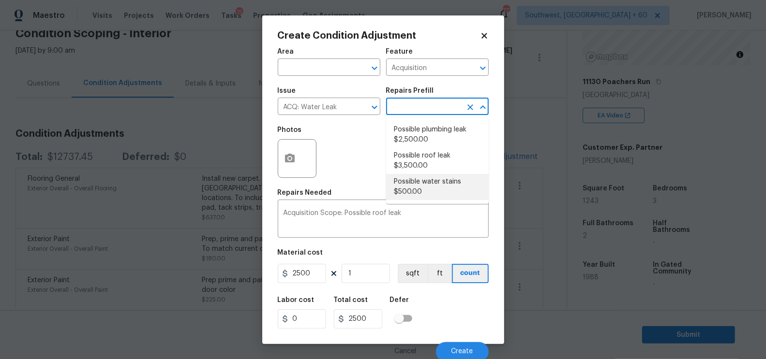
click at [420, 178] on li "Possible water stains $500.00" at bounding box center [437, 187] width 103 height 26
type textarea "Acquisition Scope: Possible water stains"
type input "500"
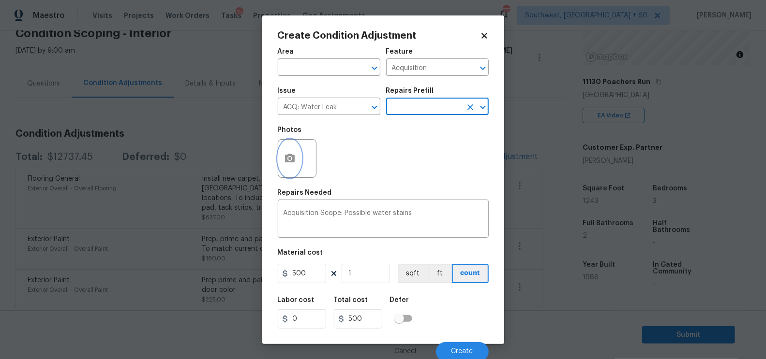
click at [291, 155] on icon "button" at bounding box center [290, 158] width 10 height 9
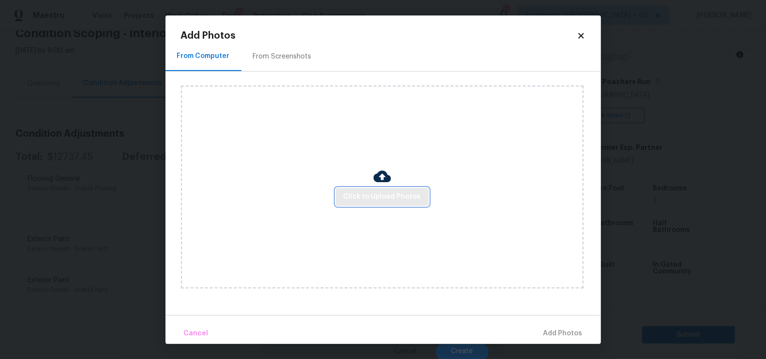
click at [383, 193] on span "Click to Upload Photos" at bounding box center [381, 197] width 77 height 12
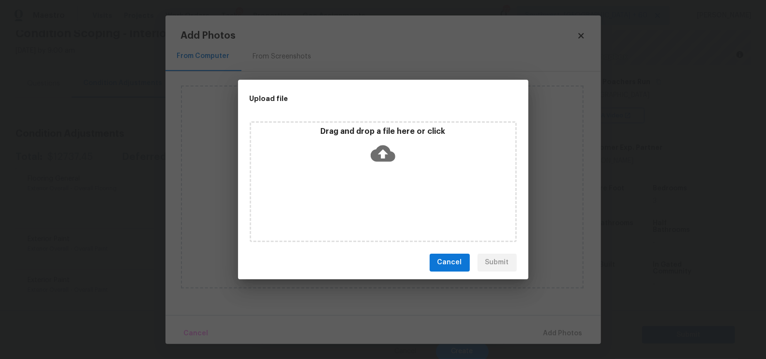
click at [382, 165] on icon at bounding box center [382, 153] width 25 height 25
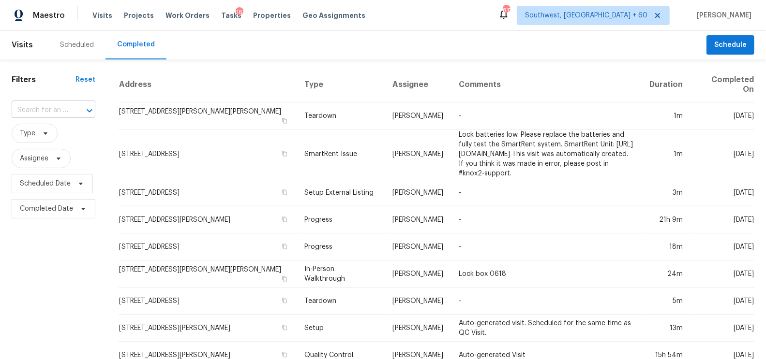
click at [60, 111] on input "text" at bounding box center [40, 110] width 57 height 15
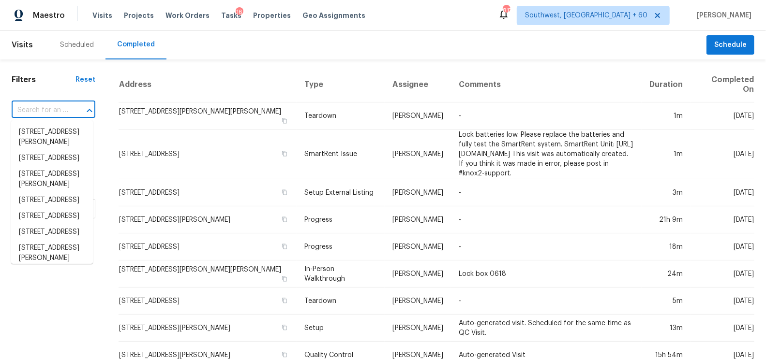
paste input "61 Hemlock [PERSON_NAME] Ocala FL 34472"
type input "61 Hemlock [PERSON_NAME] Ocala FL 34472"
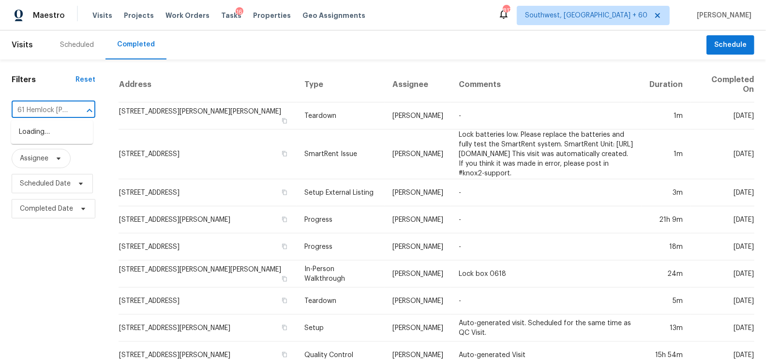
scroll to position [0, 54]
click at [63, 146] on li "[STREET_ADDRESS][PERSON_NAME]" at bounding box center [52, 137] width 82 height 26
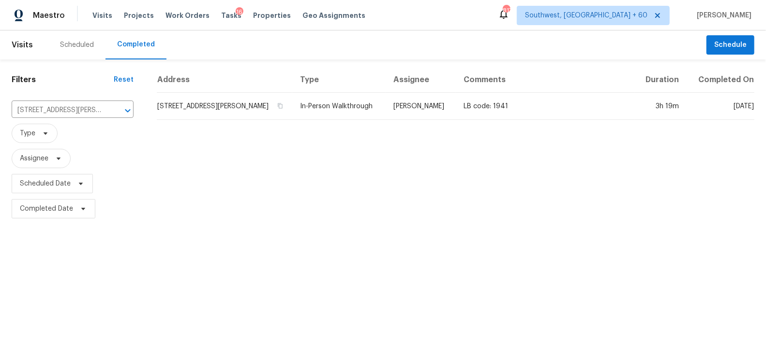
click at [196, 104] on td "[STREET_ADDRESS][PERSON_NAME]" at bounding box center [224, 106] width 135 height 27
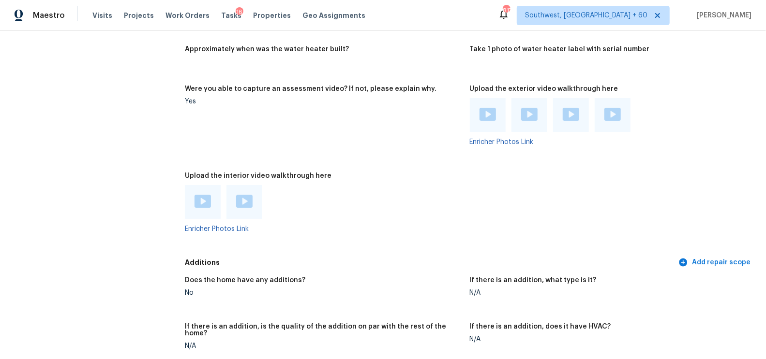
scroll to position [1622, 0]
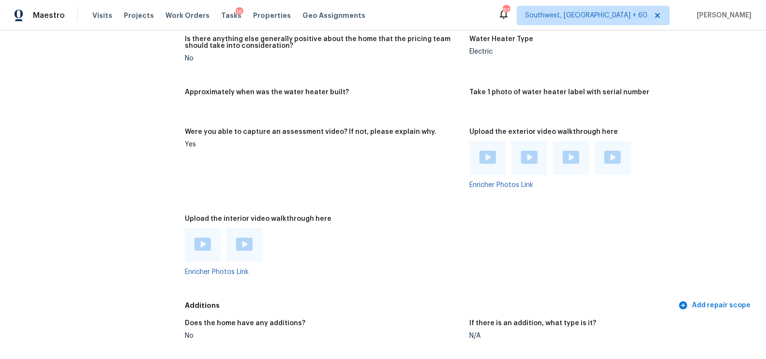
click at [489, 152] on img at bounding box center [487, 157] width 16 height 13
click at [526, 158] on img at bounding box center [529, 157] width 16 height 13
click at [560, 157] on div at bounding box center [571, 158] width 36 height 34
click at [567, 157] on img at bounding box center [571, 157] width 16 height 13
click at [610, 149] on div at bounding box center [612, 158] width 36 height 34
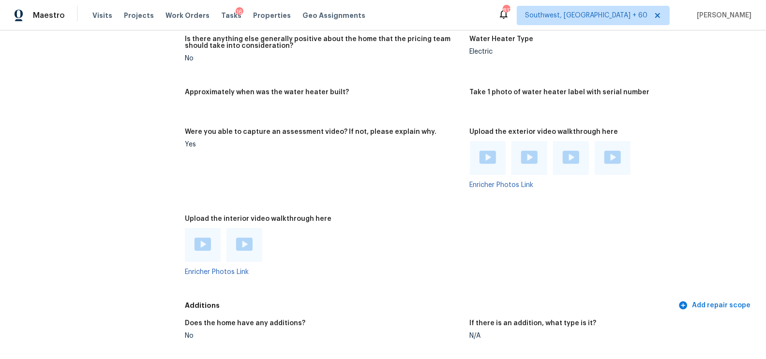
click at [610, 153] on img at bounding box center [612, 157] width 16 height 13
click at [206, 243] on img at bounding box center [202, 244] width 16 height 13
click at [246, 241] on img at bounding box center [244, 244] width 16 height 13
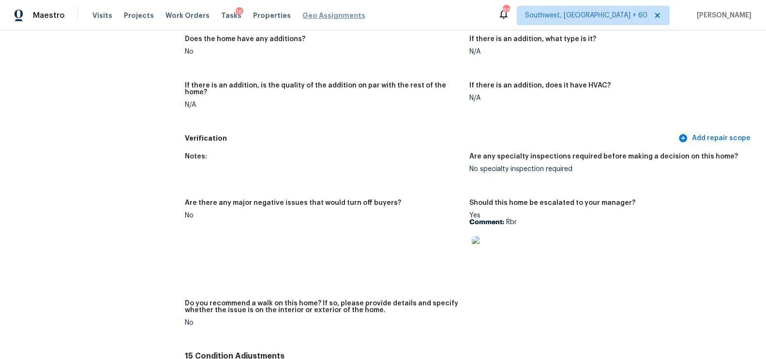
scroll to position [523, 0]
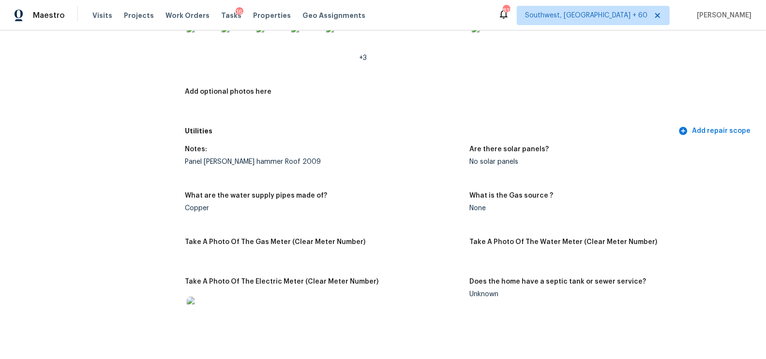
click at [298, 130] on h5 "Utilities" at bounding box center [430, 131] width 491 height 10
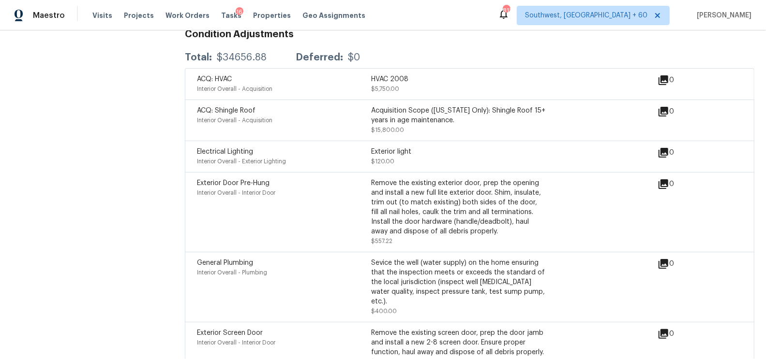
scroll to position [2259, 0]
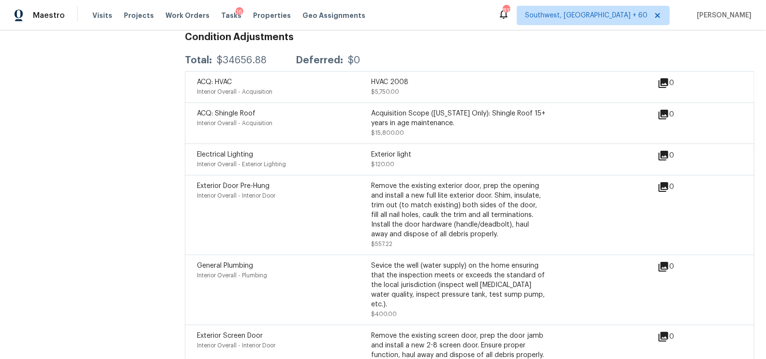
click at [412, 223] on div "Remove the existing exterior door, prep the opening and install a new full lite…" at bounding box center [458, 210] width 174 height 58
click at [383, 205] on div "Remove the existing exterior door, prep the opening and install a new full lite…" at bounding box center [458, 210] width 174 height 58
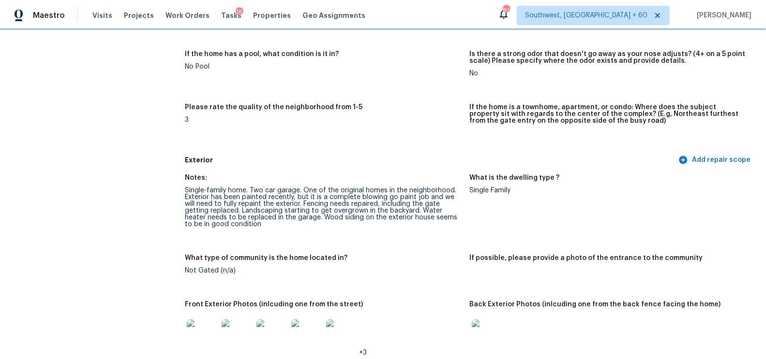
scroll to position [227, 0]
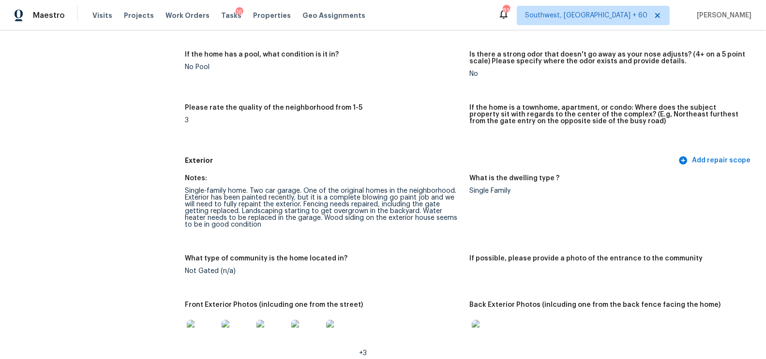
click at [337, 178] on div "Notes:" at bounding box center [323, 181] width 277 height 13
click at [319, 190] on div "Single-family home. Two car garage. One of the original homes in the neighborho…" at bounding box center [323, 208] width 277 height 41
click at [320, 192] on div "Single-family home. Two car garage. One of the original homes in the neighborho…" at bounding box center [323, 208] width 277 height 41
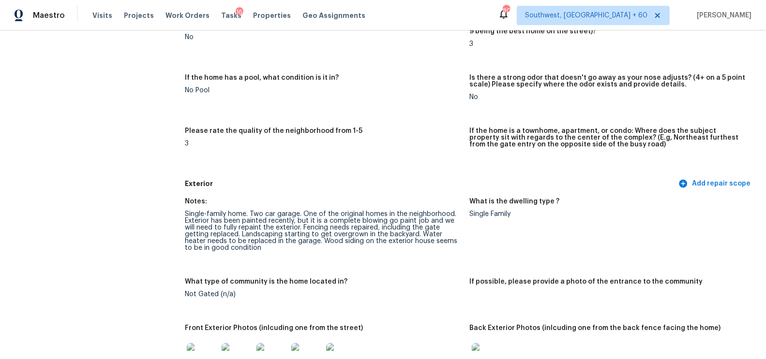
scroll to position [209, 0]
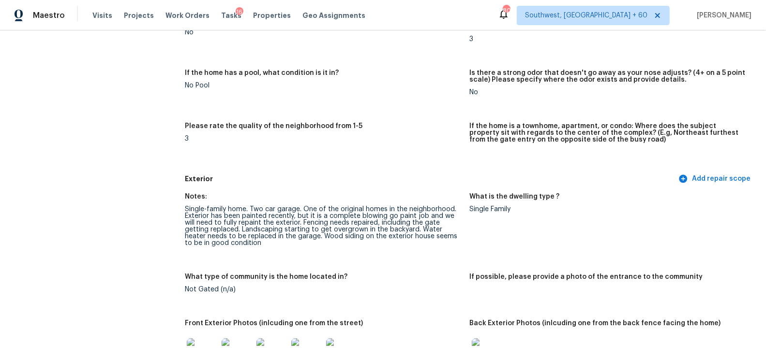
click at [322, 186] on div "Exterior Add repair scope" at bounding box center [469, 179] width 569 height 18
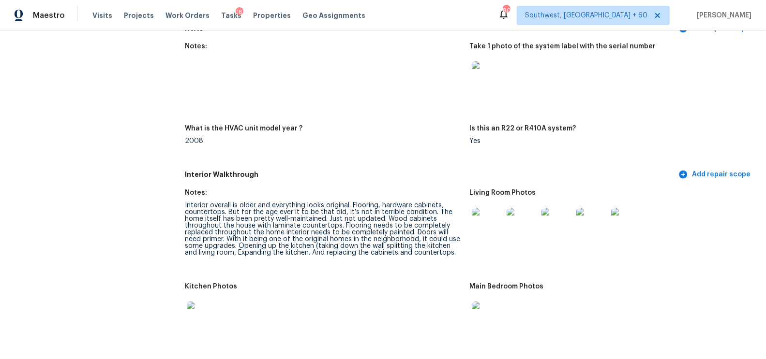
scroll to position [865, 0]
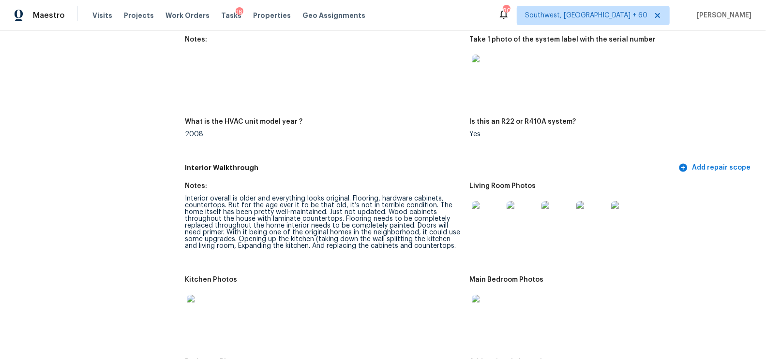
click at [244, 208] on div "Interior overall is older and everything looks original. Flooring, hardware cab…" at bounding box center [323, 222] width 277 height 54
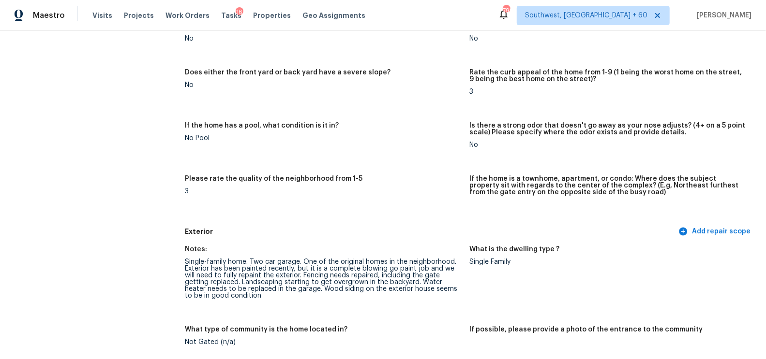
scroll to position [176, 0]
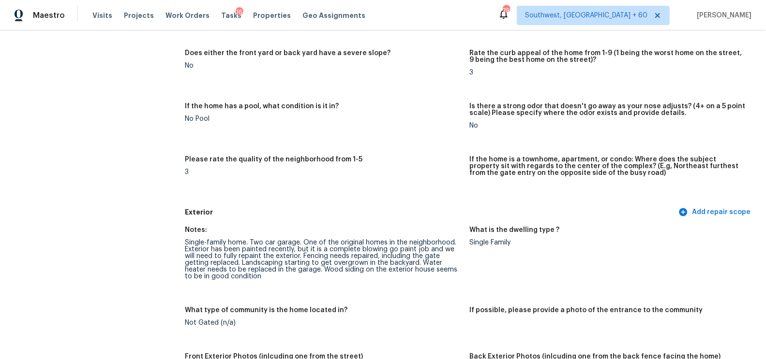
click at [371, 197] on div "Is there any noticeable new construction in the immediate or neighboring subdiv…" at bounding box center [469, 97] width 569 height 213
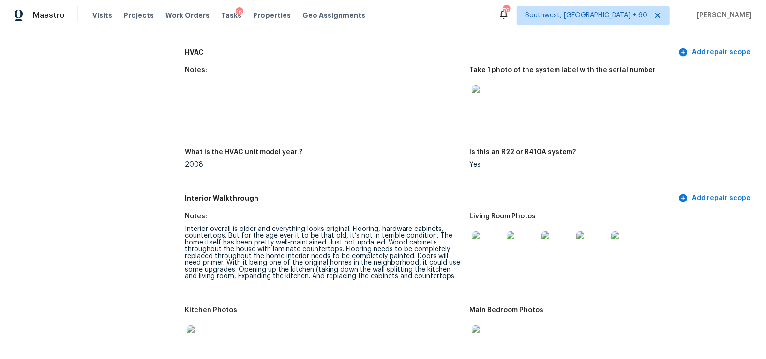
scroll to position [835, 0]
click at [282, 250] on div "Interior overall is older and everything looks original. Flooring, hardware cab…" at bounding box center [323, 252] width 277 height 54
drag, startPoint x: 247, startPoint y: 224, endPoint x: 318, endPoint y: 223, distance: 71.1
click at [318, 225] on div "Interior overall is older and everything looks original. Flooring, hardware cab…" at bounding box center [323, 252] width 277 height 54
click at [313, 225] on div "Interior overall is older and everything looks original. Flooring, hardware cab…" at bounding box center [323, 252] width 277 height 54
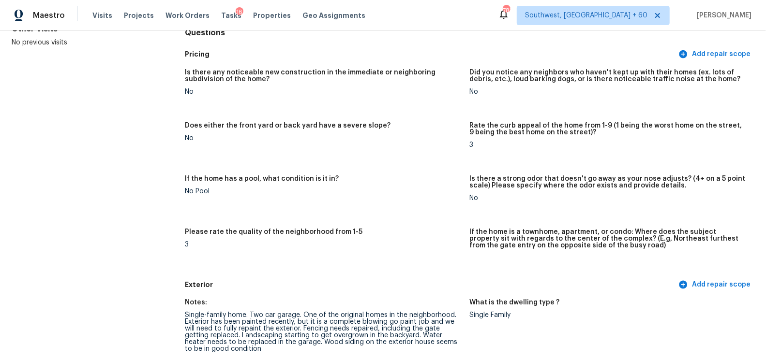
scroll to position [0, 0]
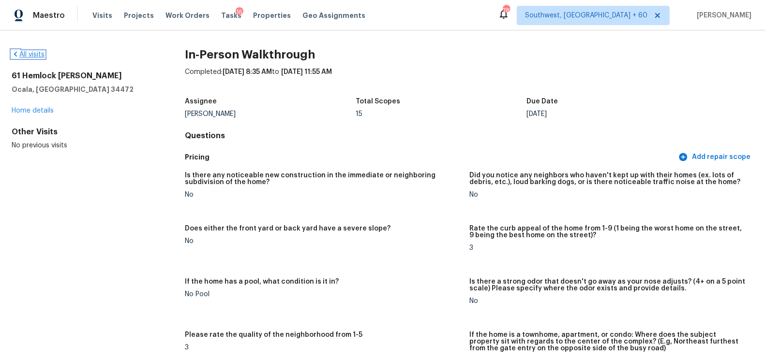
click at [36, 57] on link "All visits" at bounding box center [28, 54] width 33 height 7
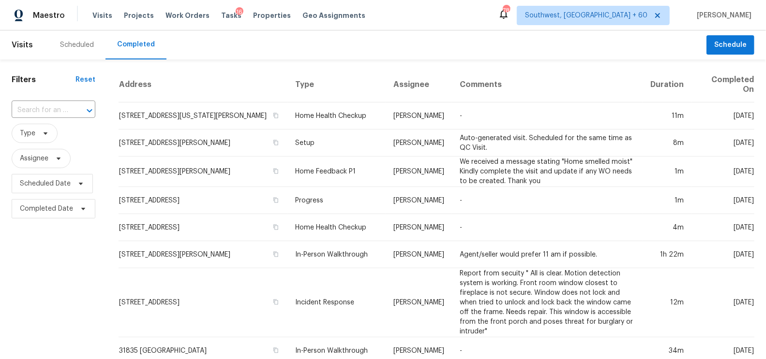
click at [66, 101] on div "​" at bounding box center [54, 110] width 84 height 21
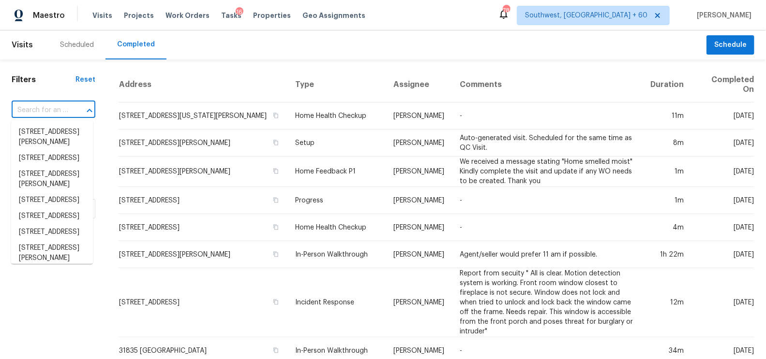
paste input "3511 Markham Rd Greensboro NC 27405"
type input "3511 Markham Rd Greensboro NC 27405"
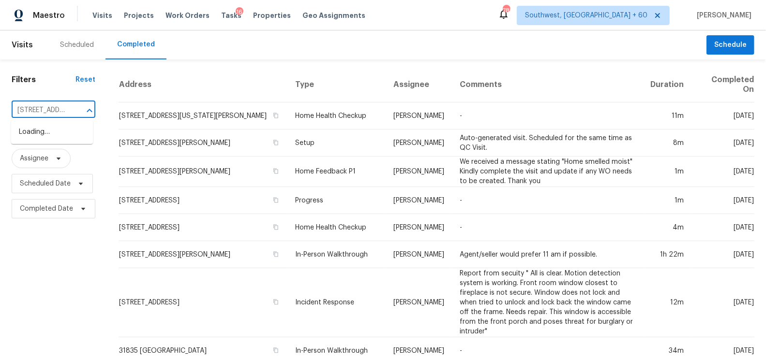
scroll to position [0, 78]
click at [65, 131] on li "3511 Markham Rd, Greensboro, NC 27405" at bounding box center [52, 137] width 82 height 26
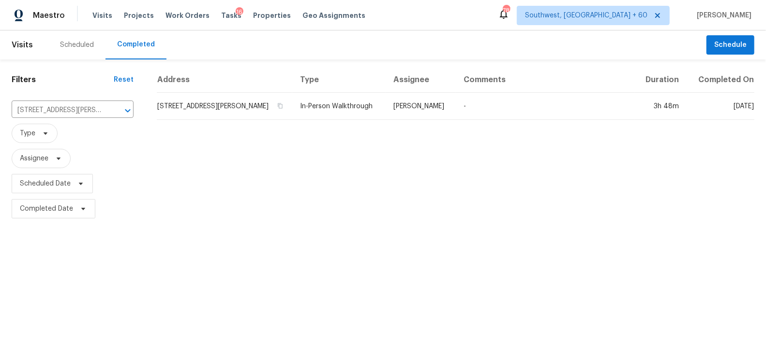
click at [221, 104] on td "3511 Markham Rd, Greensboro, NC 27405" at bounding box center [224, 106] width 135 height 27
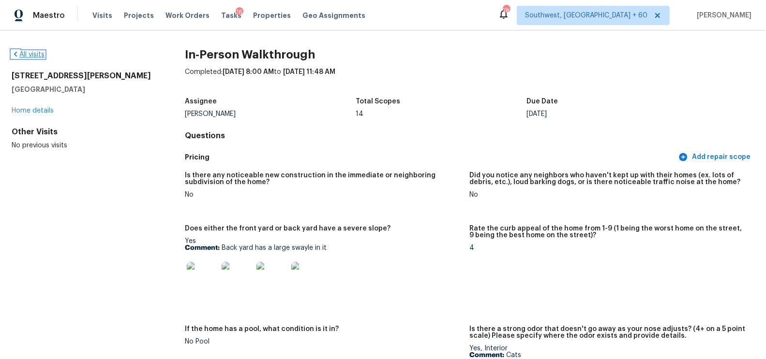
click at [34, 55] on link "All visits" at bounding box center [28, 54] width 33 height 7
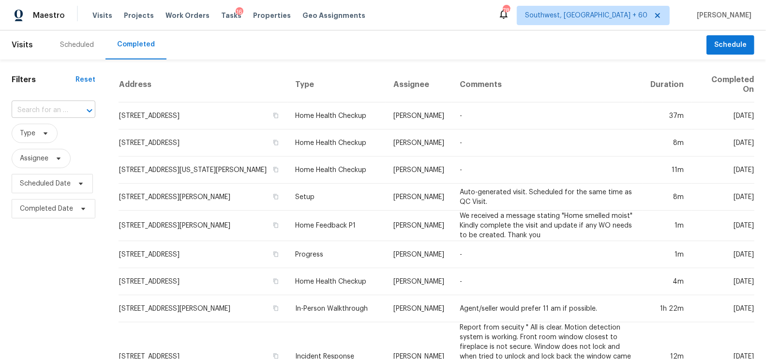
click at [66, 117] on div "​" at bounding box center [54, 110] width 84 height 15
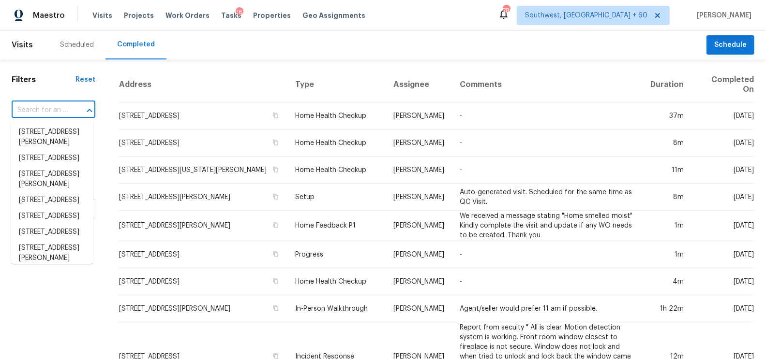
paste input "11130 Poachers Run Chesterfield VA 23832"
type input "11130 Poachers Run Chesterfield VA 23832"
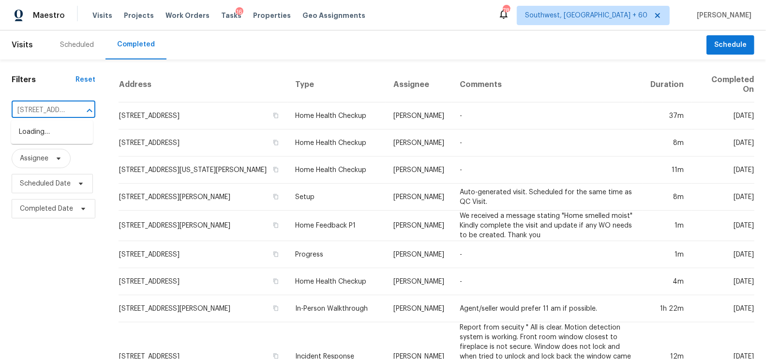
scroll to position [0, 85]
click at [57, 129] on li "11130 Poachers Run, Chesterfield, VA 23832" at bounding box center [52, 132] width 82 height 16
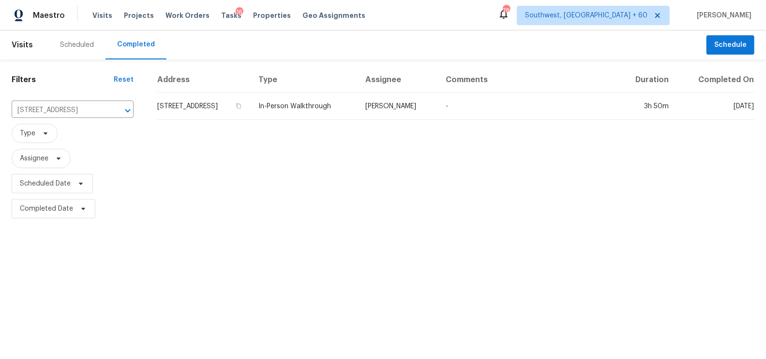
click at [178, 103] on td "11130 Poachers Run, Chesterfield, VA 23832" at bounding box center [204, 106] width 94 height 27
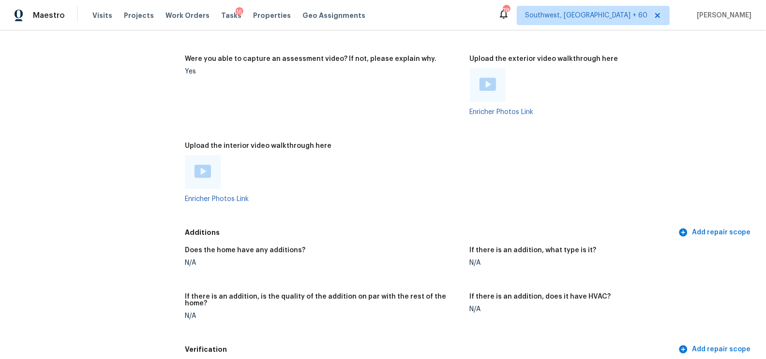
scroll to position [1771, 0]
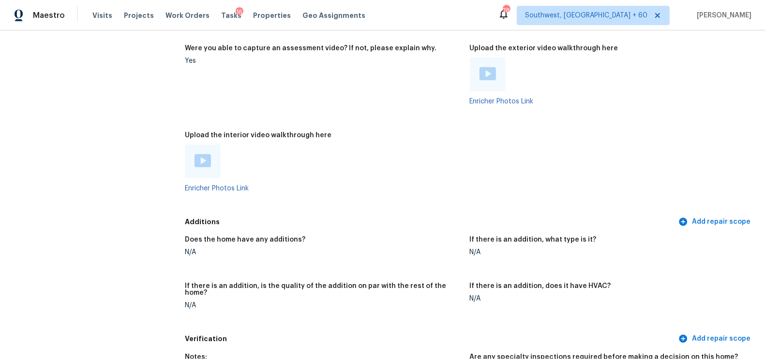
click at [487, 72] on img at bounding box center [487, 73] width 16 height 13
click at [205, 154] on img at bounding box center [202, 160] width 16 height 13
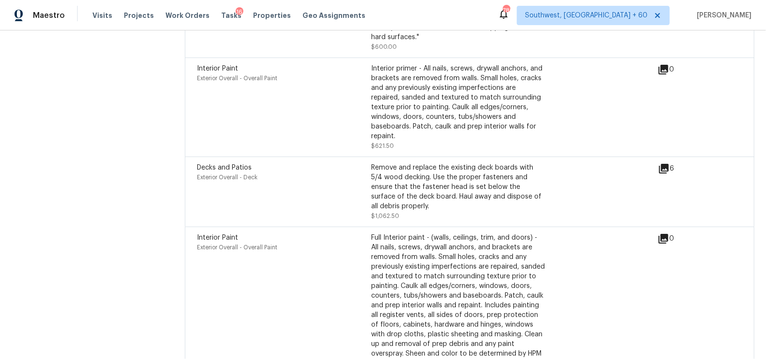
scroll to position [3486, 0]
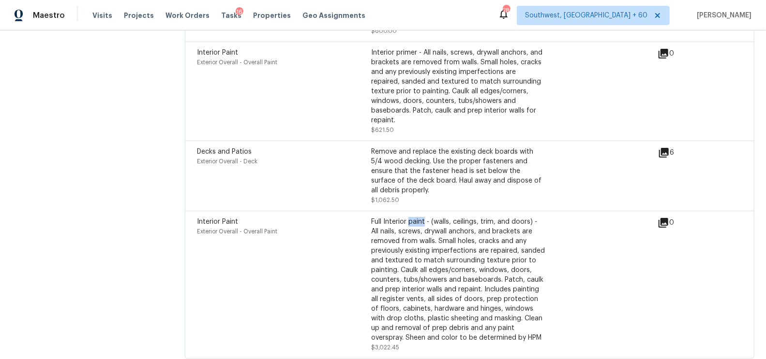
click at [359, 217] on div "Interior Paint Exterior Overall - Overall Paint" at bounding box center [284, 284] width 174 height 135
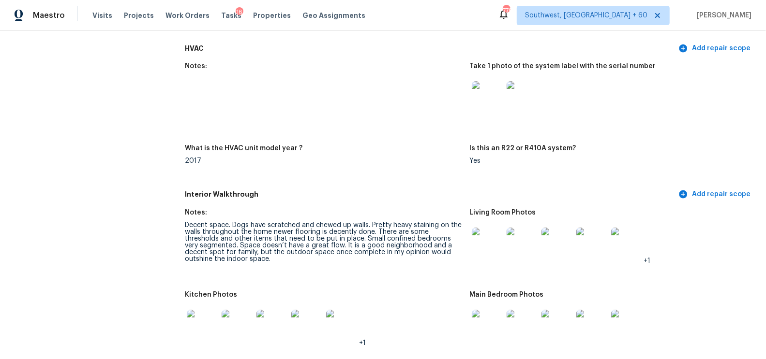
scroll to position [881, 0]
click at [377, 166] on figure "What is the HVAC unit model year ? 2017" at bounding box center [327, 162] width 284 height 35
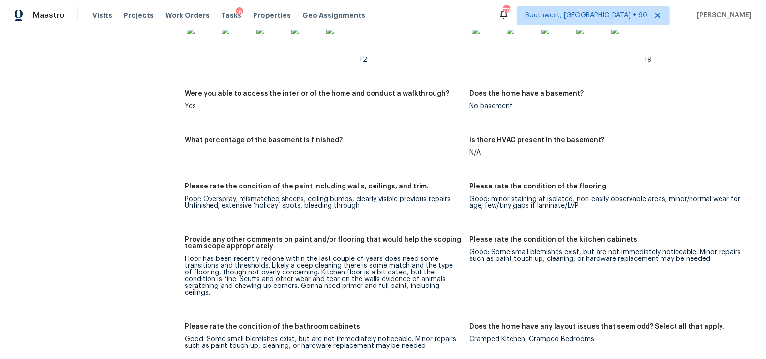
scroll to position [1247, 0]
click at [403, 228] on div "Notes: Decent space. Dogs have scratched and chewed up walls. Pretty heavy stai…" at bounding box center [469, 287] width 569 height 900
click at [324, 202] on div "Poor: Overspray, mismatched sheens, ceiling bumps, clearly visible previous rep…" at bounding box center [323, 202] width 277 height 14
click at [309, 220] on figure "Please rate the condition of the paint including walls, ceilings, and trim. Poo…" at bounding box center [327, 204] width 284 height 42
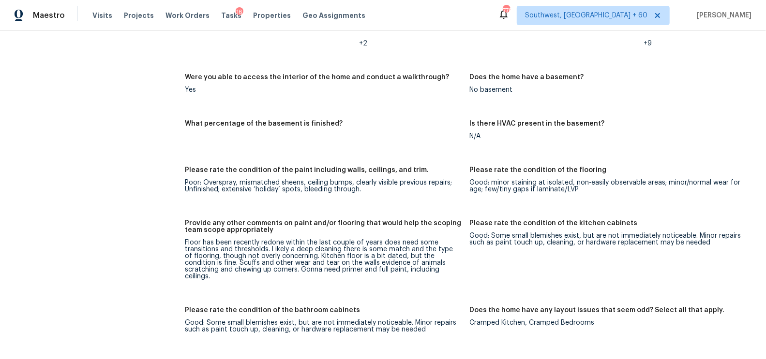
scroll to position [1267, 0]
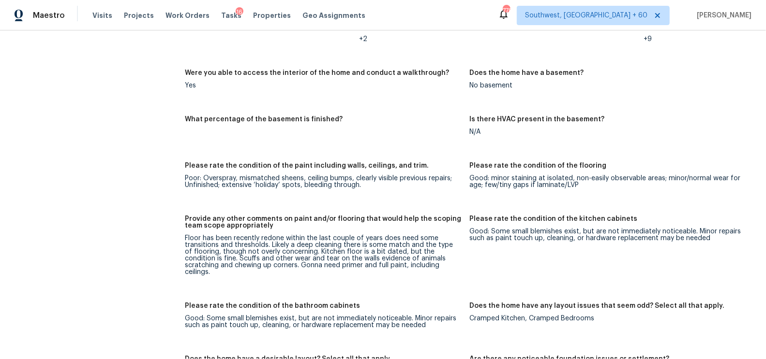
click at [261, 237] on div "Floor has been recently redone within the last couple of years does need some t…" at bounding box center [323, 255] width 277 height 41
click at [238, 240] on div "Floor has been recently redone within the last couple of years does need some t…" at bounding box center [323, 255] width 277 height 41
click at [324, 225] on h5 "Provide any other comments on paint and/or flooring that would help the scoping…" at bounding box center [323, 223] width 277 height 14
click at [282, 227] on h5 "Provide any other comments on paint and/or flooring that would help the scoping…" at bounding box center [323, 223] width 277 height 14
click at [252, 225] on h5 "Provide any other comments on paint and/or flooring that would help the scoping…" at bounding box center [323, 223] width 277 height 14
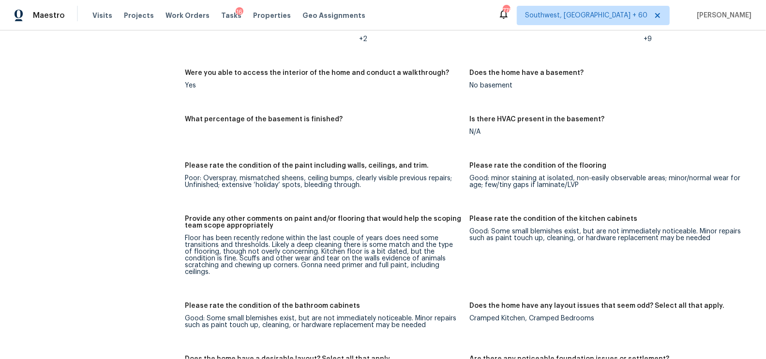
click at [259, 209] on div "Notes: Decent space. Dogs have scratched and chewed up walls. Pretty heavy stai…" at bounding box center [469, 267] width 569 height 900
click at [315, 222] on h5 "Provide any other comments on paint and/or flooring that would help the scoping…" at bounding box center [323, 223] width 277 height 14
click at [314, 228] on h5 "Provide any other comments on paint and/or flooring that would help the scoping…" at bounding box center [323, 223] width 277 height 14
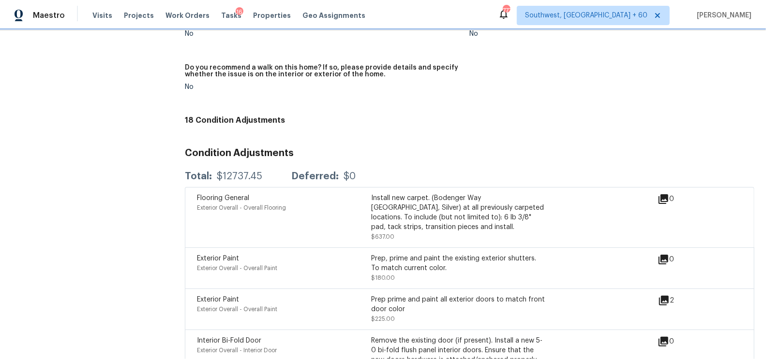
scroll to position [2151, 0]
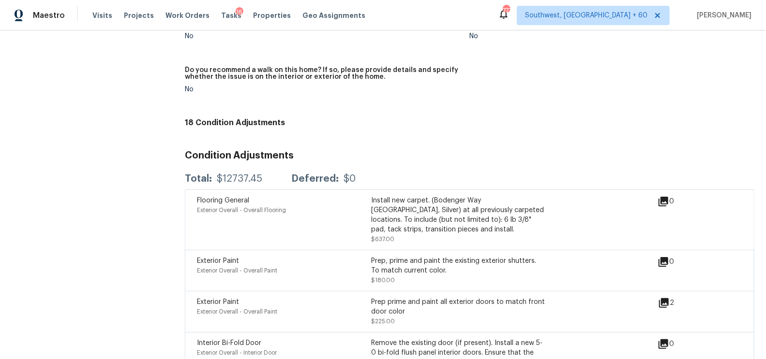
click at [436, 168] on div "Total: $12737.45 Deferred: $0" at bounding box center [469, 178] width 569 height 21
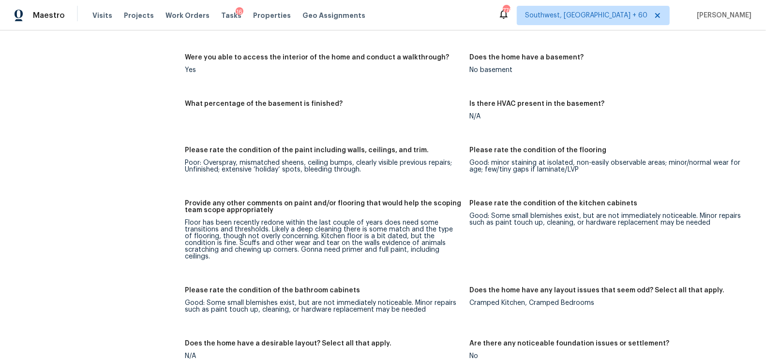
scroll to position [1347, 0]
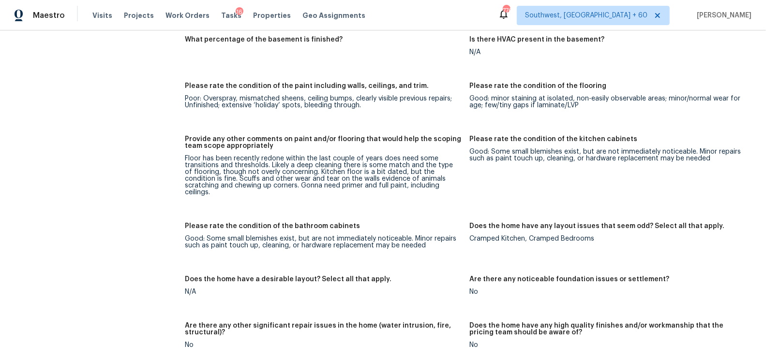
click at [501, 236] on div "Cramped Kitchen, Cramped Bedrooms" at bounding box center [608, 239] width 277 height 7
copy div "Cramped Kitchen, Cramped Bedrooms"
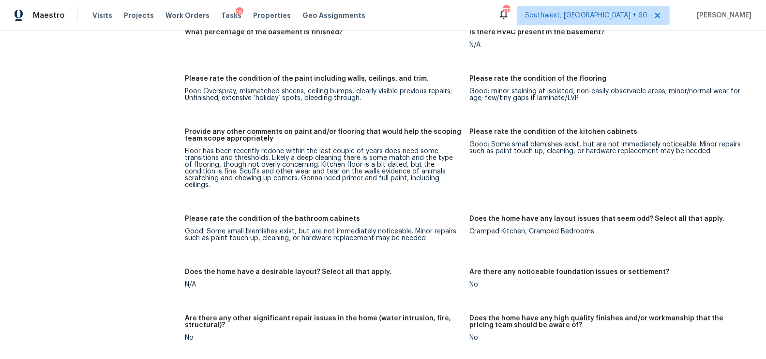
scroll to position [0, 0]
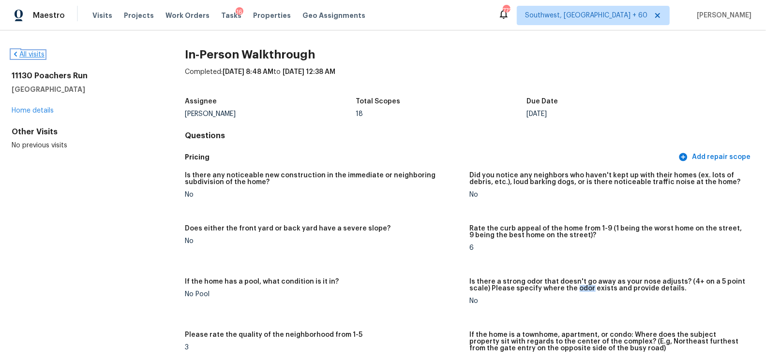
click at [34, 56] on link "All visits" at bounding box center [28, 54] width 33 height 7
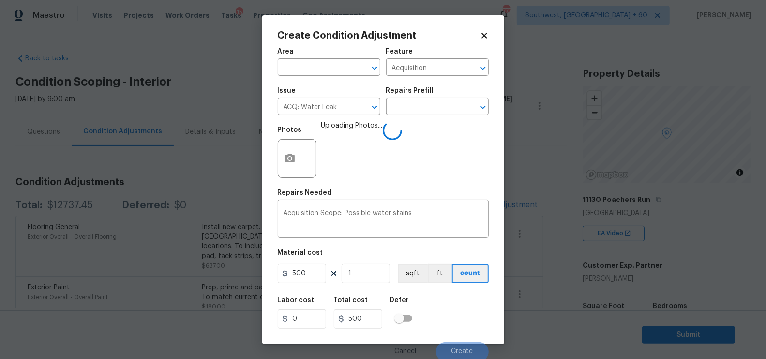
scroll to position [118, 0]
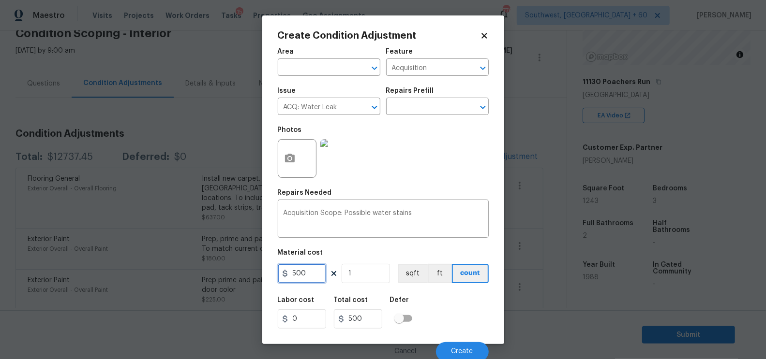
click at [308, 274] on input "500" at bounding box center [302, 273] width 48 height 19
type input "0"
click at [362, 318] on input "500" at bounding box center [358, 319] width 48 height 19
type input "0"
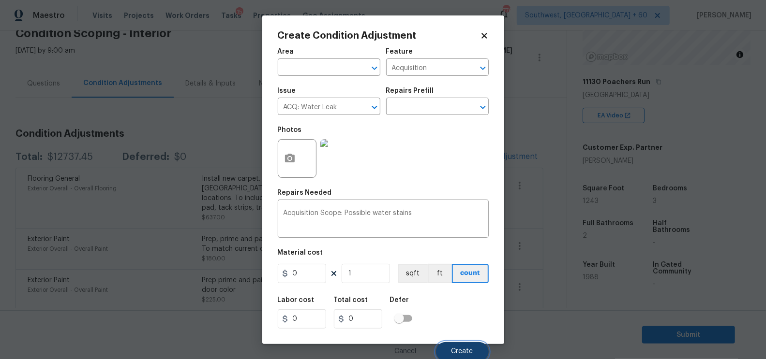
click at [452, 344] on button "Create" at bounding box center [462, 351] width 53 height 19
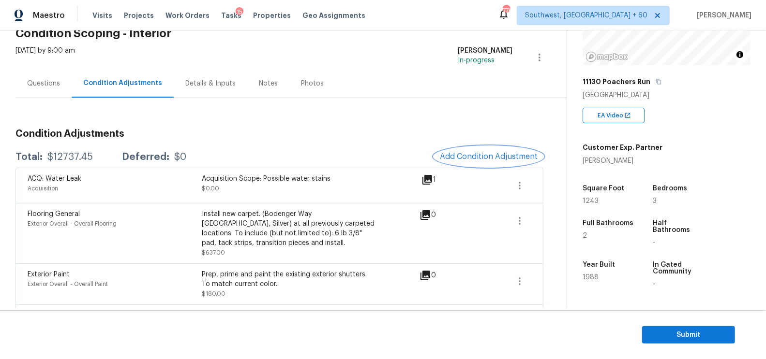
click at [482, 151] on button "Add Condition Adjustment" at bounding box center [488, 157] width 109 height 20
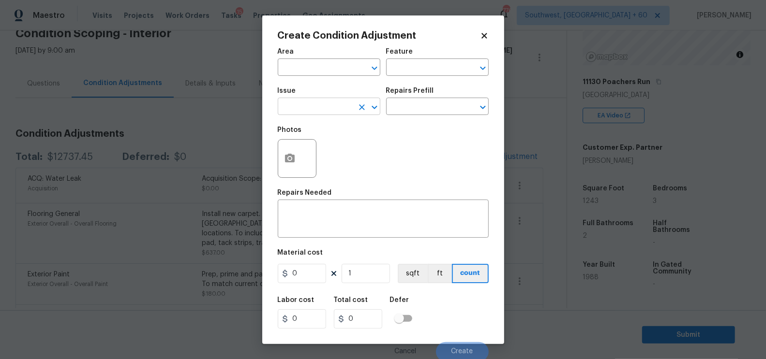
click at [308, 111] on input "text" at bounding box center [315, 107] width 75 height 15
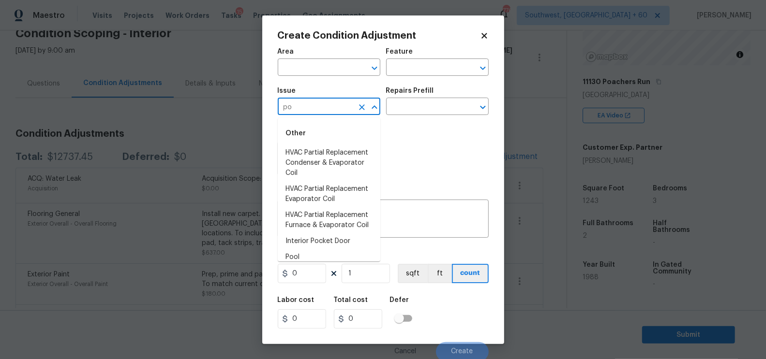
type input "p"
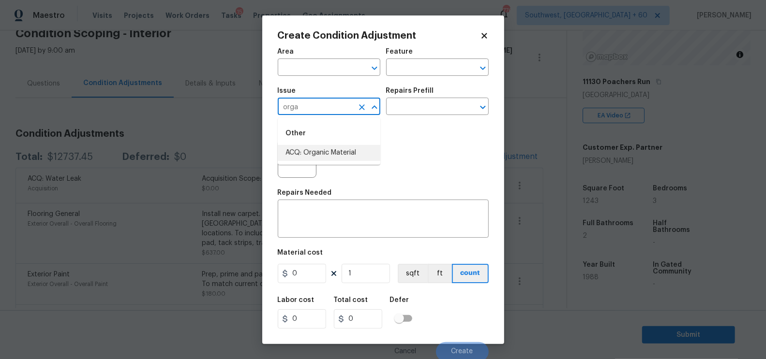
click at [336, 151] on li "ACQ: Organic Material" at bounding box center [329, 153] width 103 height 16
type input "ACQ: Organic Material"
click at [331, 223] on textarea at bounding box center [382, 220] width 199 height 20
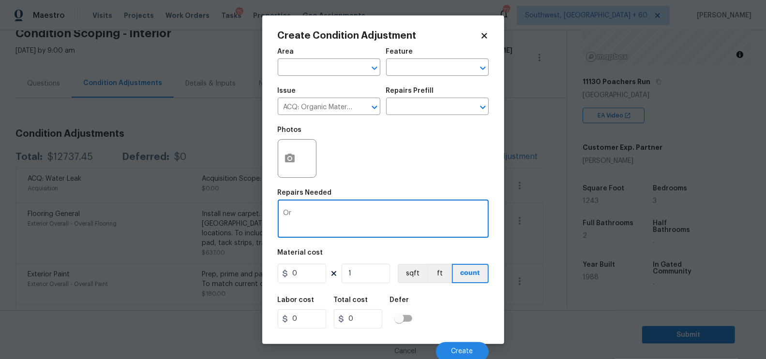
type textarea "O"
type textarea "P"
type textarea "Possible mold"
click at [360, 277] on input "1" at bounding box center [365, 273] width 48 height 19
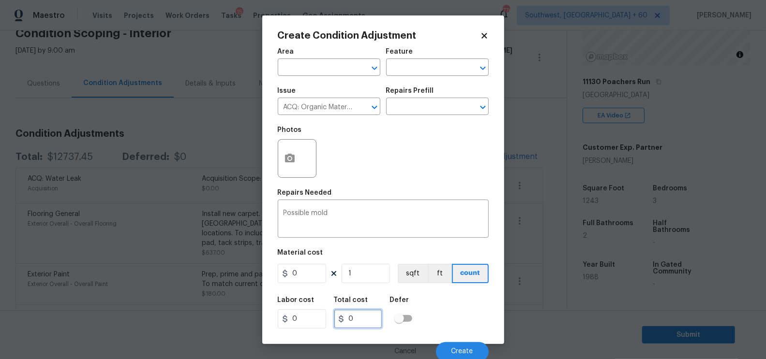
click at [368, 323] on input "0" at bounding box center [358, 319] width 48 height 19
click at [460, 355] on span "Create" at bounding box center [462, 351] width 22 height 7
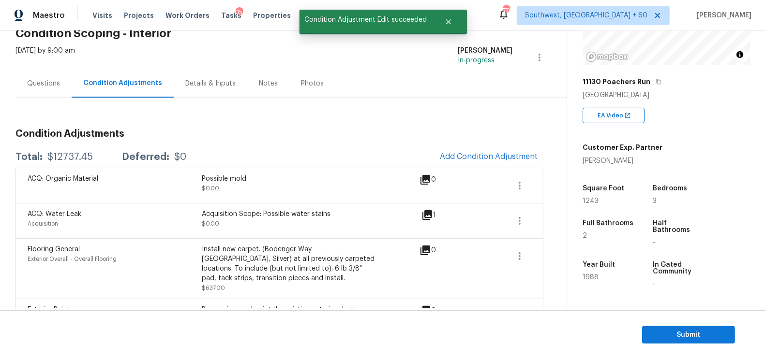
click at [376, 158] on div "Total: $12737.45 Deferred: $0 Add Condition Adjustment" at bounding box center [279, 157] width 528 height 21
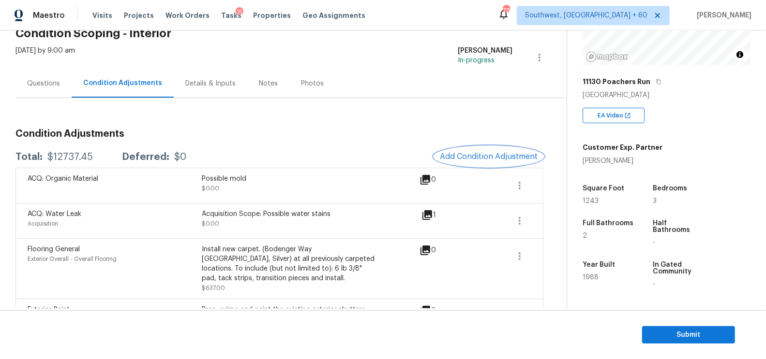
click at [475, 159] on span "Add Condition Adjustment" at bounding box center [489, 156] width 98 height 9
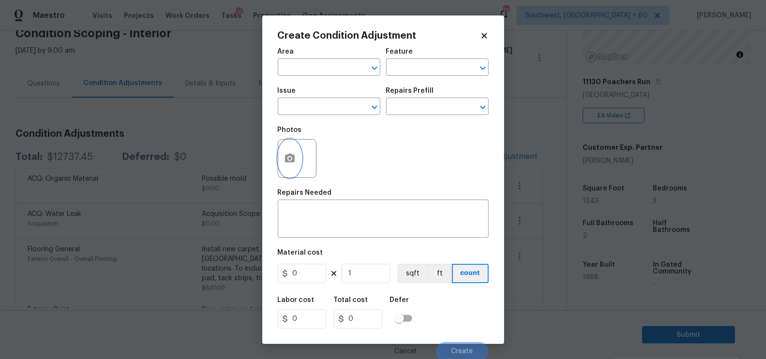
click at [293, 163] on icon "button" at bounding box center [290, 158] width 10 height 9
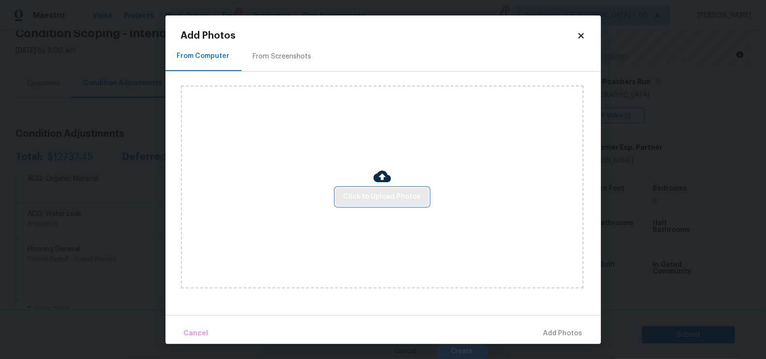
click at [360, 196] on span "Click to Upload Photos" at bounding box center [381, 197] width 77 height 12
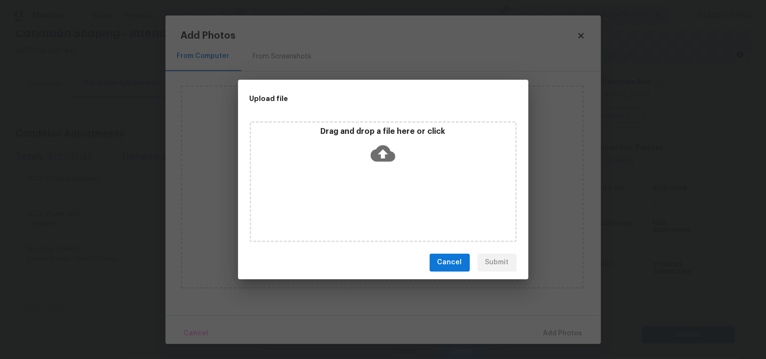
click at [383, 163] on icon at bounding box center [382, 153] width 25 height 25
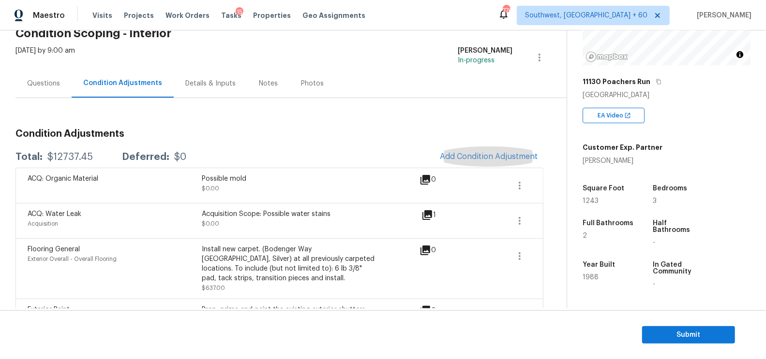
click at [45, 81] on div "Questions" at bounding box center [43, 84] width 33 height 10
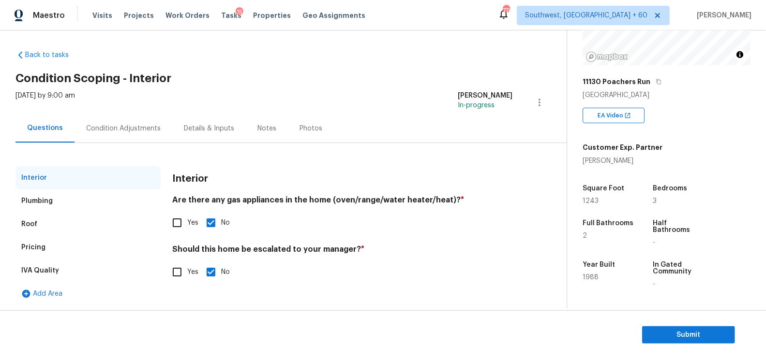
scroll to position [3, 0]
click at [180, 269] on input "Yes" at bounding box center [177, 273] width 20 height 20
checkbox input "true"
checkbox input "false"
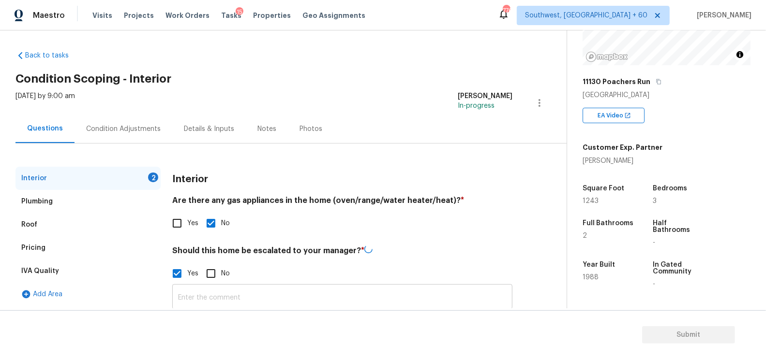
click at [199, 300] on input "text" at bounding box center [342, 298] width 340 height 23
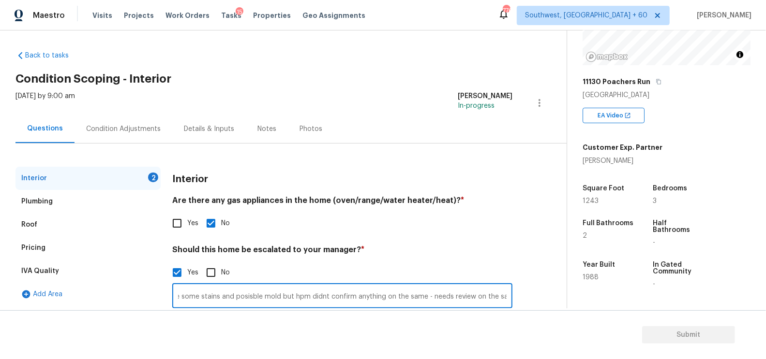
scroll to position [0, 34]
click at [246, 298] on input "Could see some stains and posisble mold but hpm didnt confirm anything on the s…" at bounding box center [342, 297] width 340 height 23
click at [325, 303] on input "Could see some stains and possible mold but hpm didnt confirm anything on the s…" at bounding box center [342, 297] width 340 height 23
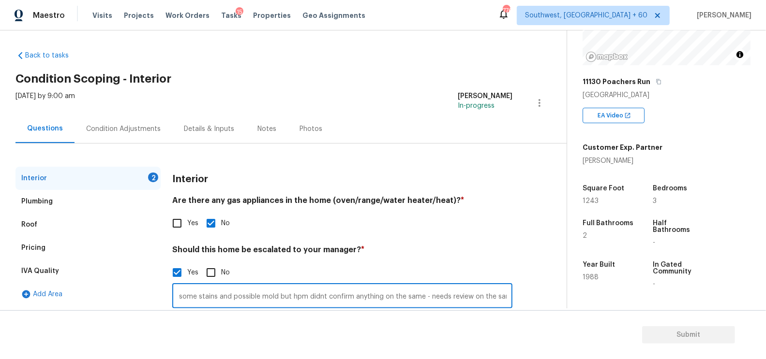
click at [325, 303] on input "Could see some stains and possible mold but hpm didnt confirm anything on the s…" at bounding box center [342, 297] width 340 height 23
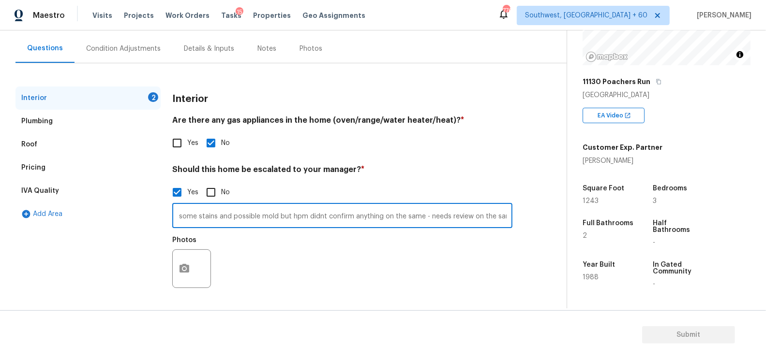
type input "Could see some stains and possible mold but hpm didnt confirm anything on the s…"
click at [185, 268] on circle "button" at bounding box center [184, 268] width 3 height 3
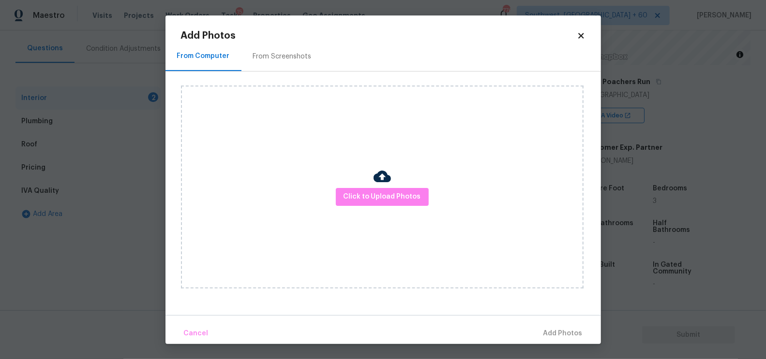
scroll to position [0, 0]
click at [357, 214] on div "Click to Upload Photos" at bounding box center [382, 187] width 402 height 203
click at [369, 193] on span "Click to Upload Photos" at bounding box center [381, 197] width 77 height 12
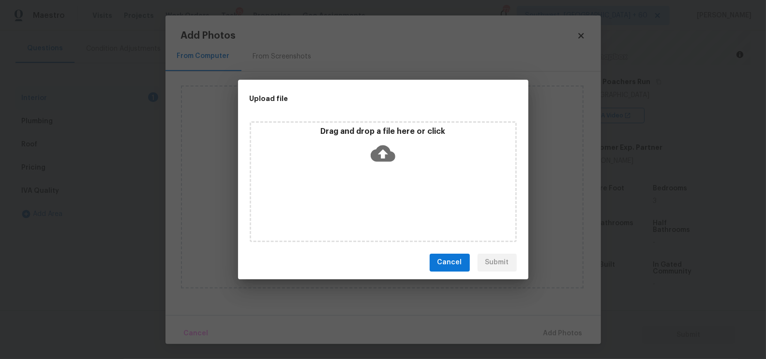
click at [390, 136] on p "Drag and drop a file here or click" at bounding box center [383, 132] width 264 height 10
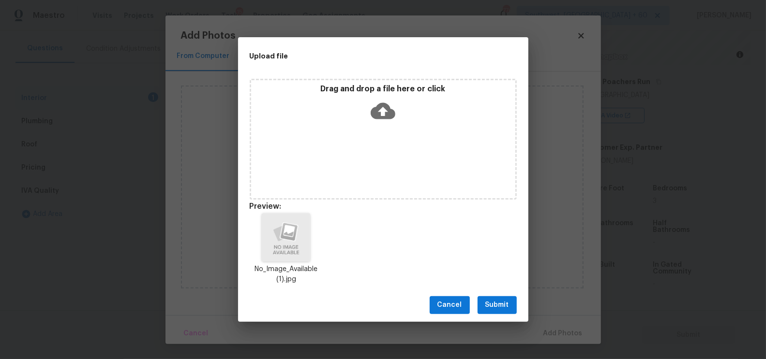
click at [503, 302] on span "Submit" at bounding box center [497, 305] width 24 height 12
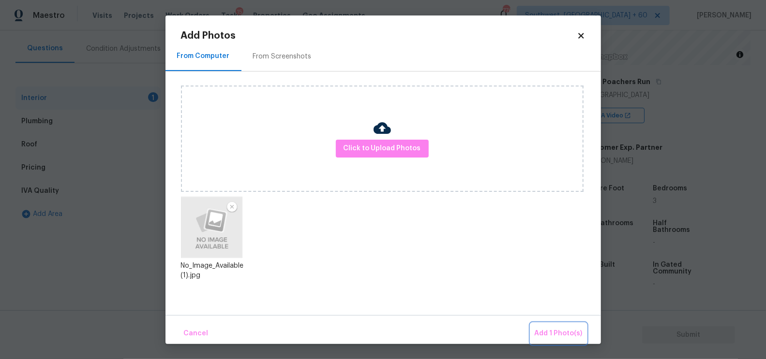
click at [543, 326] on button "Add 1 Photo(s)" at bounding box center [559, 334] width 56 height 21
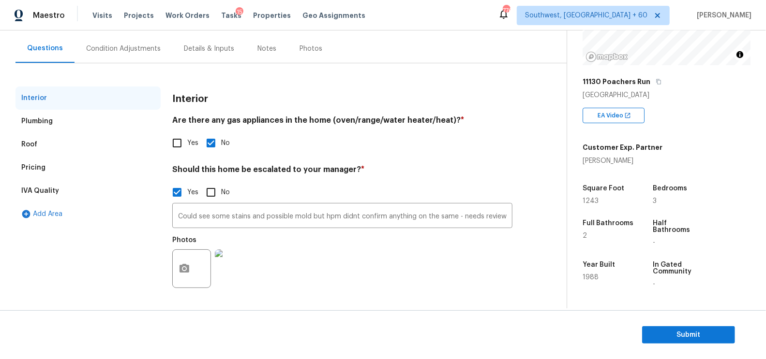
click at [47, 170] on div "Pricing" at bounding box center [87, 167] width 145 height 23
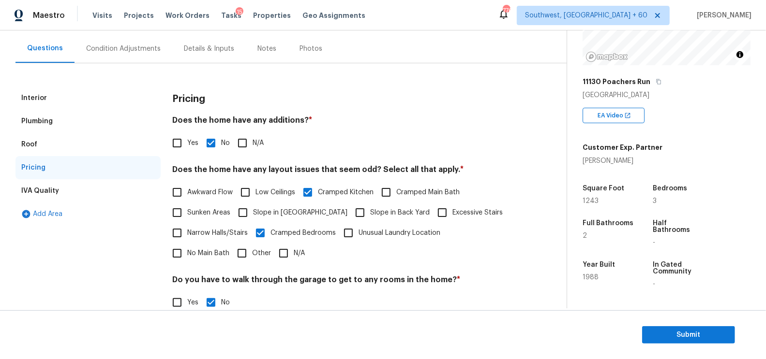
click at [148, 37] on div "Condition Adjustments" at bounding box center [123, 48] width 98 height 29
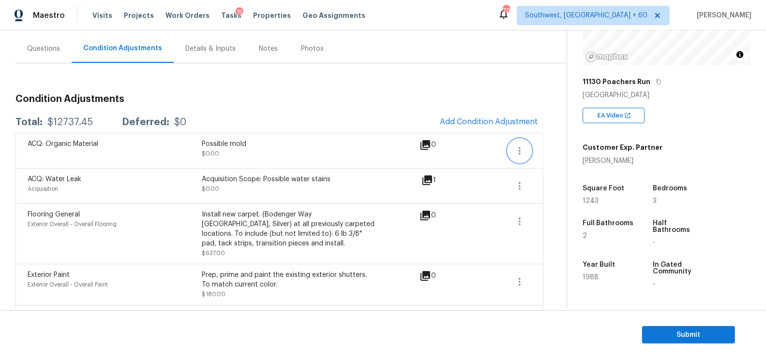
click at [520, 148] on icon "button" at bounding box center [520, 151] width 12 height 12
click at [541, 148] on div "Edit" at bounding box center [574, 149] width 75 height 10
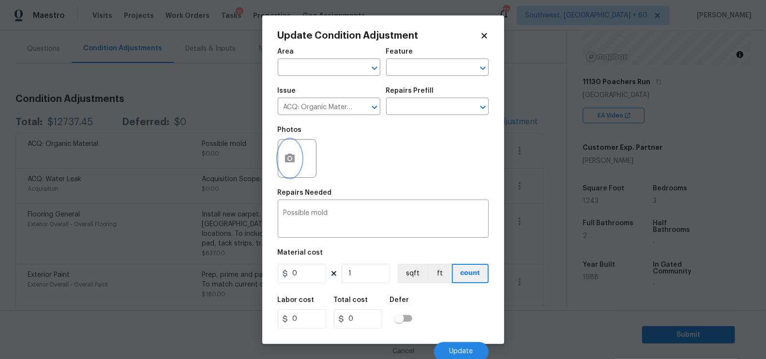
click at [296, 160] on button "button" at bounding box center [289, 159] width 23 height 38
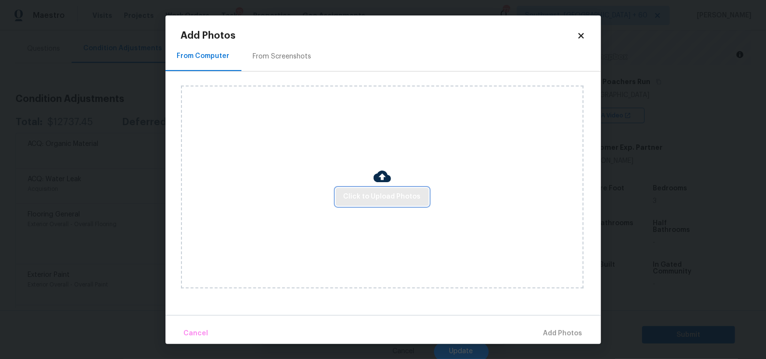
click at [376, 196] on span "Click to Upload Photos" at bounding box center [381, 197] width 77 height 12
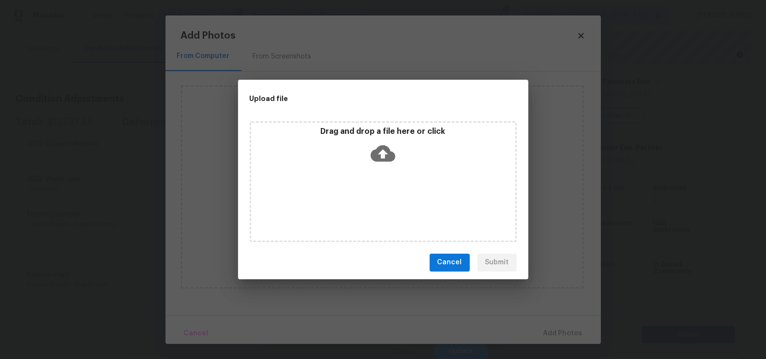
click at [381, 169] on div "Drag and drop a file here or click" at bounding box center [383, 181] width 267 height 121
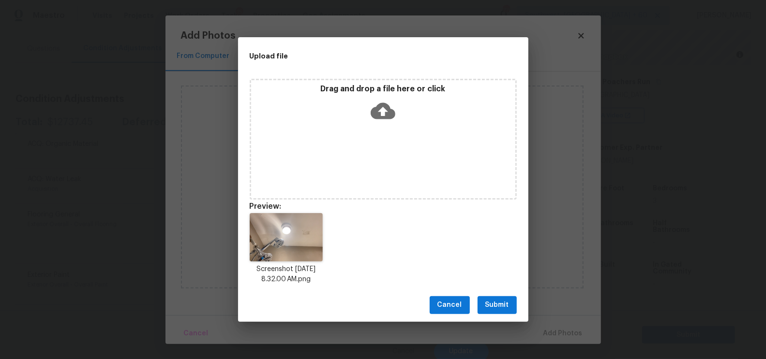
click at [497, 310] on span "Submit" at bounding box center [497, 305] width 24 height 12
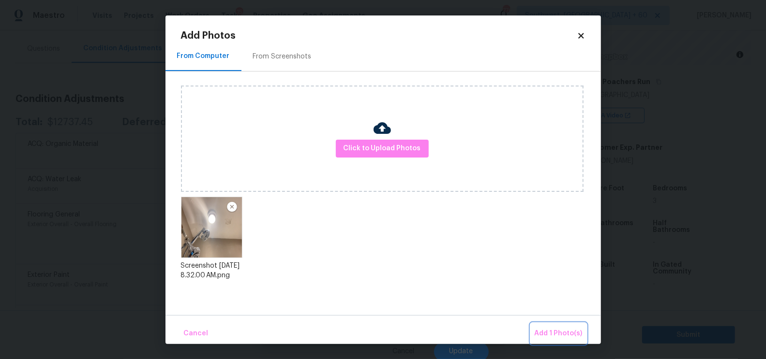
click at [550, 331] on span "Add 1 Photo(s)" at bounding box center [558, 334] width 48 height 12
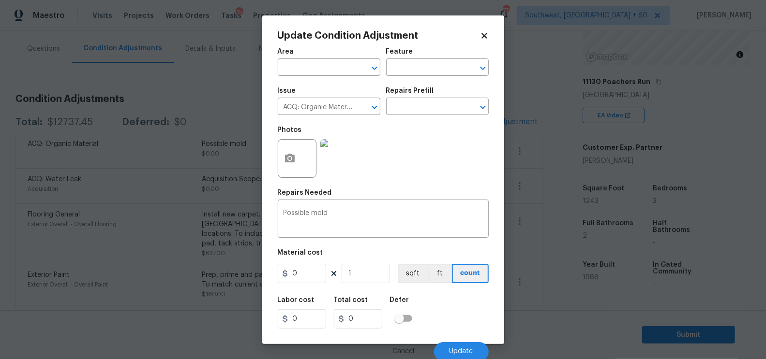
click at [367, 305] on div "Total cost" at bounding box center [362, 303] width 56 height 13
click at [370, 311] on input "0" at bounding box center [358, 319] width 48 height 19
click at [455, 351] on span "Update" at bounding box center [461, 351] width 24 height 7
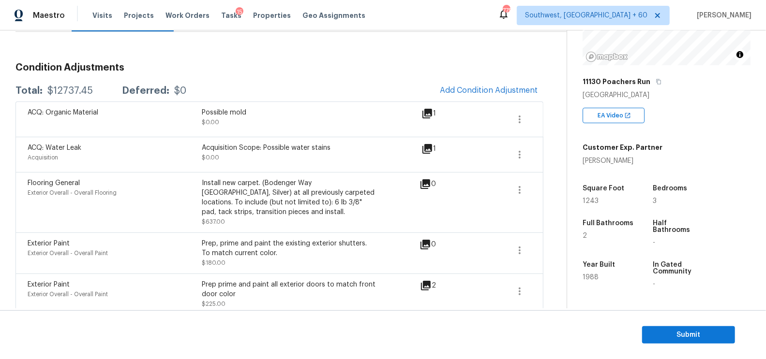
scroll to position [114, 0]
click at [518, 191] on icon "button" at bounding box center [520, 191] width 12 height 12
click at [557, 187] on div "Edit" at bounding box center [574, 188] width 75 height 10
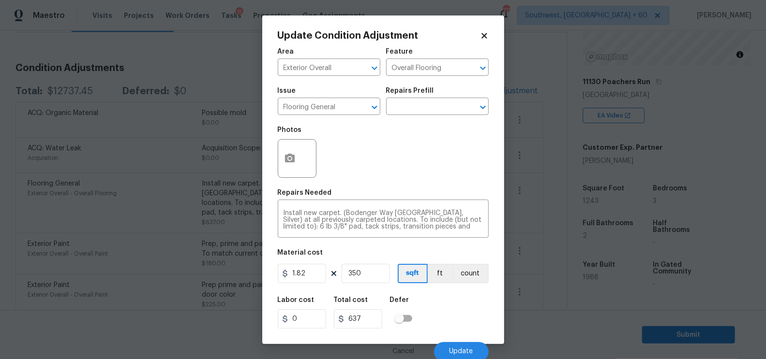
click at [545, 227] on body "Maestro Visits Projects Work Orders Tasks 15 Properties Geo Assignments 775 Sou…" at bounding box center [383, 179] width 766 height 359
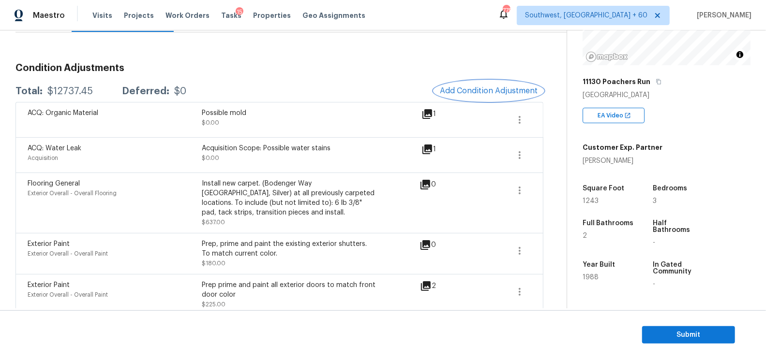
click at [487, 96] on button "Add Condition Adjustment" at bounding box center [488, 91] width 109 height 20
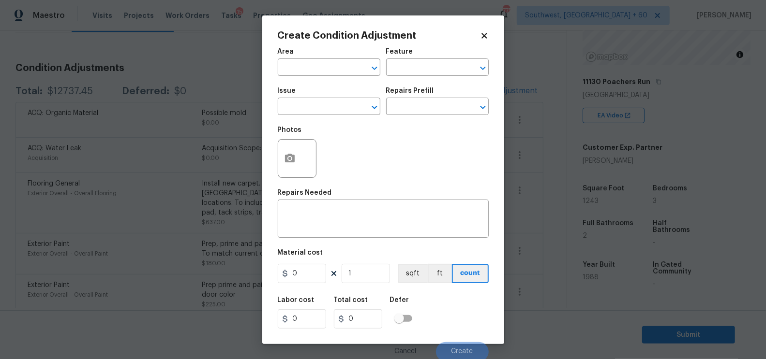
click at [304, 99] on div "Issue" at bounding box center [329, 94] width 103 height 13
click at [300, 105] on input "text" at bounding box center [315, 107] width 75 height 15
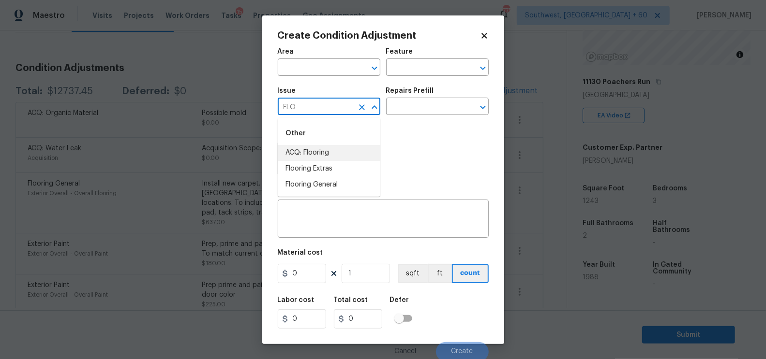
click at [331, 150] on li "ACQ: Flooring" at bounding box center [329, 153] width 103 height 16
type input "ACQ: Flooring"
click at [331, 150] on div "Photos" at bounding box center [383, 152] width 211 height 63
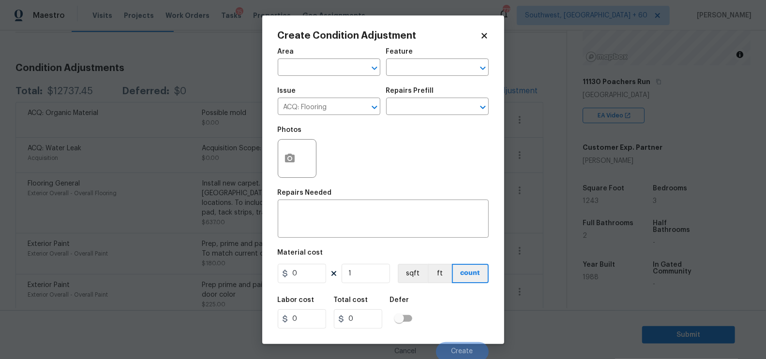
click at [406, 119] on div "Issue ACQ: Flooring ​ Repairs Prefill ​" at bounding box center [383, 101] width 211 height 39
click at [419, 106] on input "text" at bounding box center [423, 107] width 75 height 15
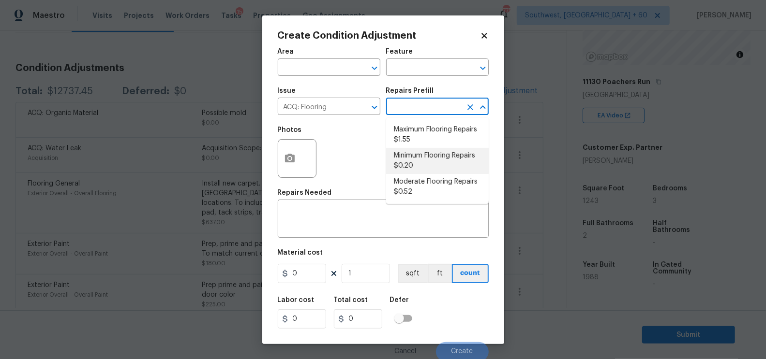
click at [416, 158] on li "Minimum Flooring Repairs $0.20" at bounding box center [437, 161] width 103 height 26
type input "Acquisition"
type textarea "Acquisition Scope: Minimum flooring repairs"
type input "0.2"
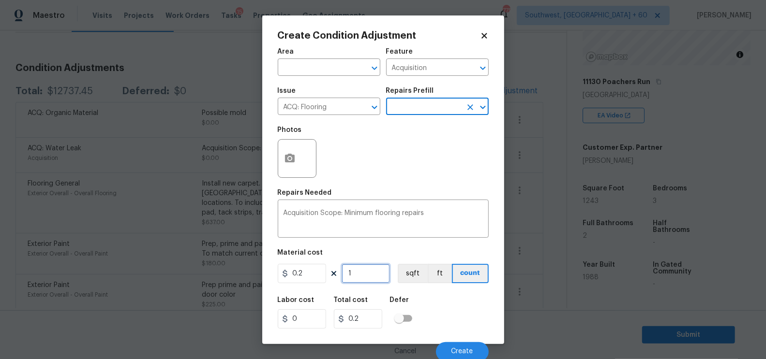
click at [375, 268] on input "1" at bounding box center [365, 273] width 48 height 19
click at [373, 278] on input "1" at bounding box center [365, 273] width 48 height 19
type input "0"
type input "1"
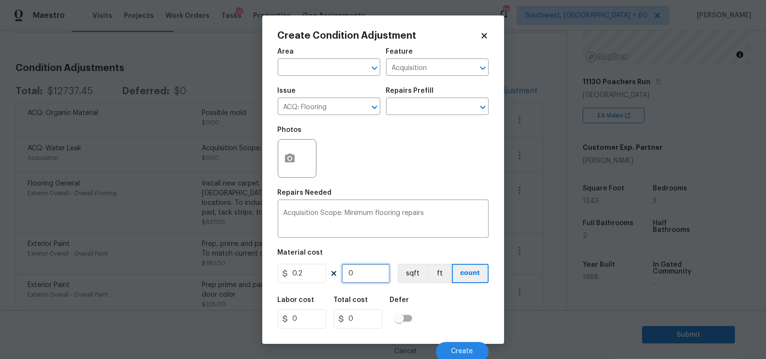
type input "0.2"
type input "12"
type input "2.4"
type input "124"
type input "24.8"
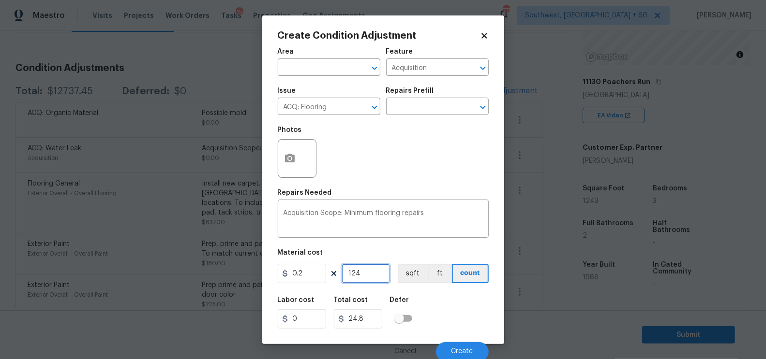
type input "1243"
type input "248.6"
click at [378, 275] on input "1243" at bounding box center [365, 273] width 48 height 19
type input "0"
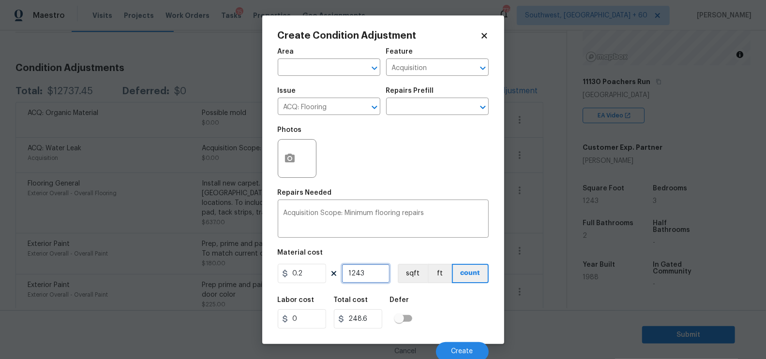
type input "0"
type input "8"
type input "1.6"
type input "89"
type input "17.8"
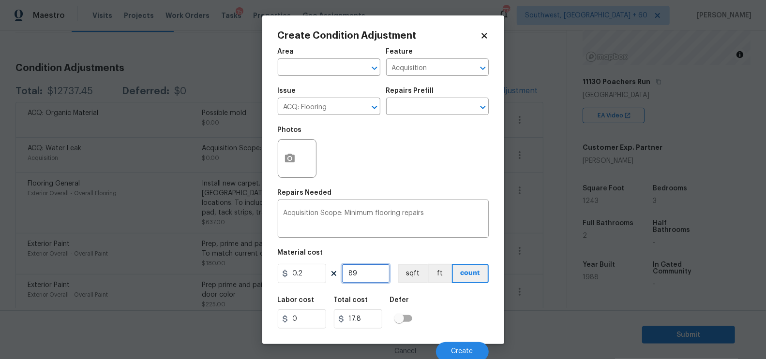
type input "893"
type input "178.6"
type input "893"
click at [373, 323] on input "178.6" at bounding box center [358, 319] width 48 height 19
click at [468, 355] on span "Create" at bounding box center [462, 351] width 22 height 7
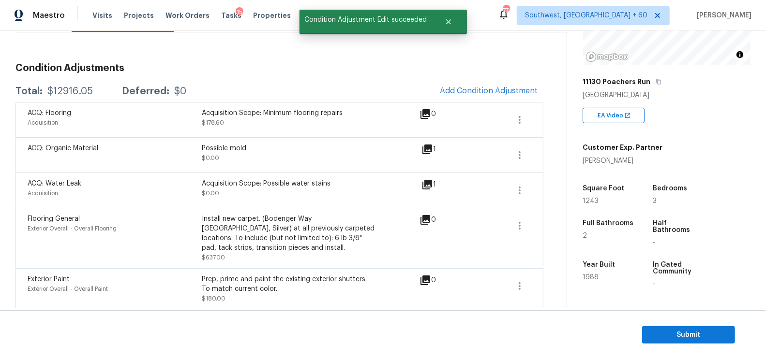
click at [300, 67] on h3 "Condition Adjustments" at bounding box center [279, 68] width 528 height 10
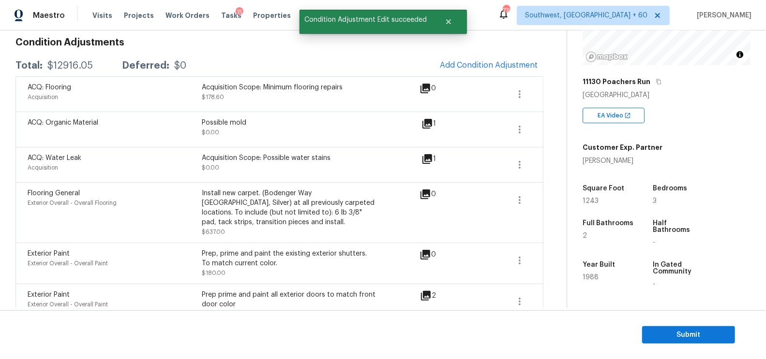
scroll to position [141, 0]
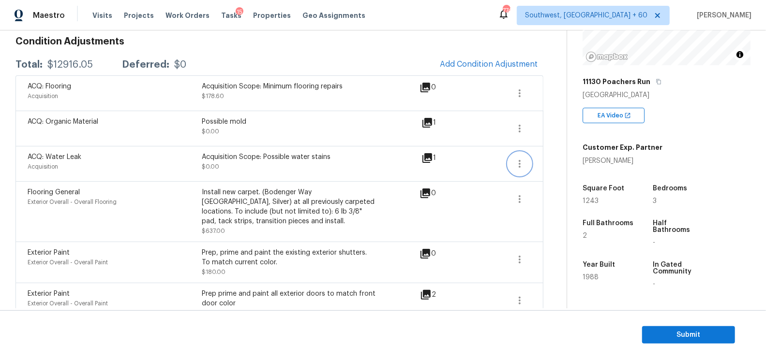
click at [519, 160] on icon "button" at bounding box center [520, 164] width 2 height 8
click at [552, 157] on div "Edit" at bounding box center [574, 161] width 75 height 10
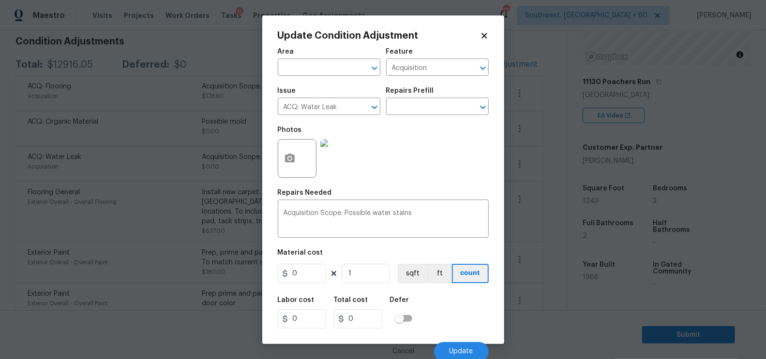
click at [538, 190] on body "Maestro Visits Projects Work Orders Tasks 15 Properties Geo Assignments 774 Sou…" at bounding box center [383, 179] width 766 height 359
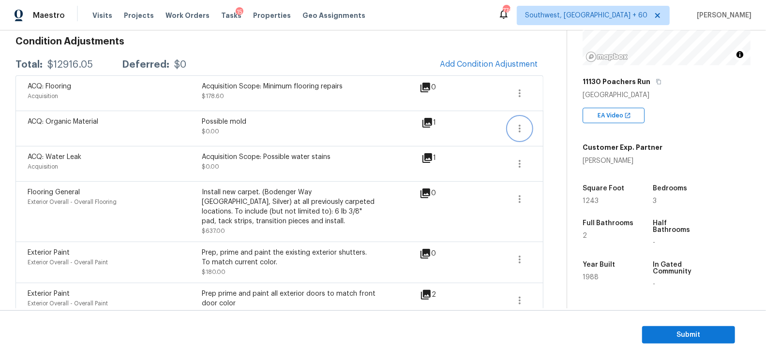
click at [523, 131] on icon "button" at bounding box center [520, 129] width 12 height 12
click at [544, 129] on div "Edit" at bounding box center [574, 126] width 75 height 10
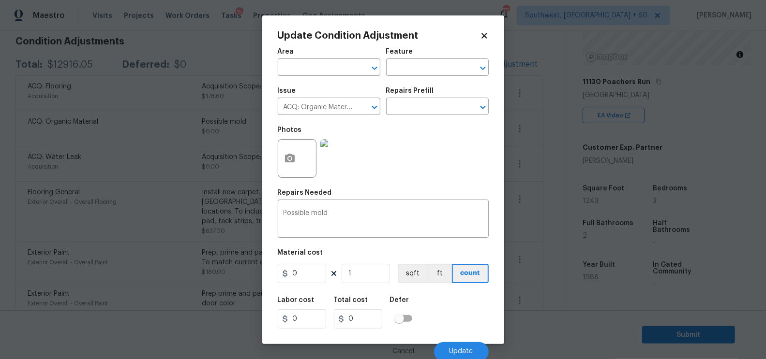
click at [533, 153] on body "Maestro Visits Projects Work Orders Tasks 15 Properties Geo Assignments 774 Sou…" at bounding box center [383, 179] width 766 height 359
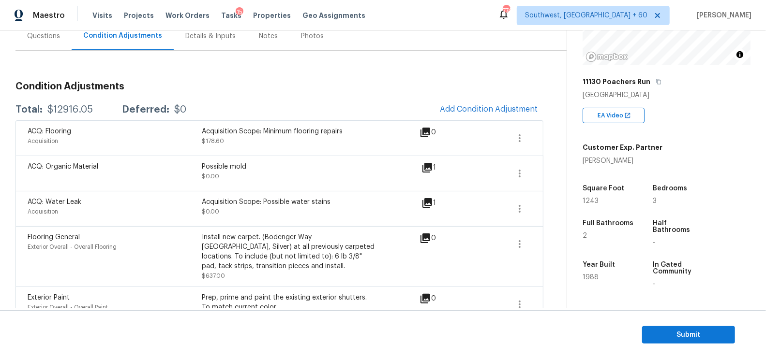
scroll to position [82, 0]
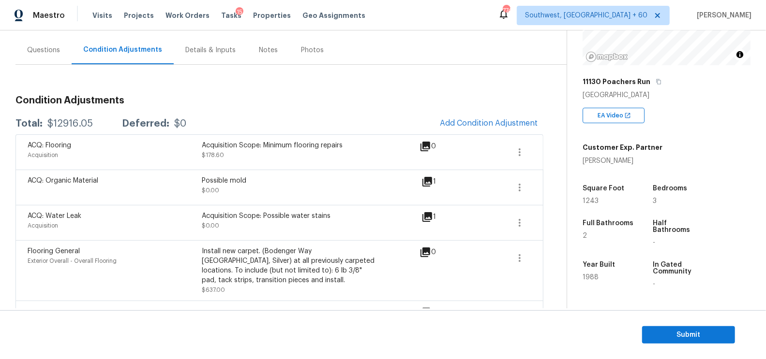
click at [380, 116] on div "Total: $12916.05 Deferred: $0 Add Condition Adjustment" at bounding box center [279, 123] width 528 height 21
click at [56, 53] on div "Questions" at bounding box center [43, 50] width 33 height 10
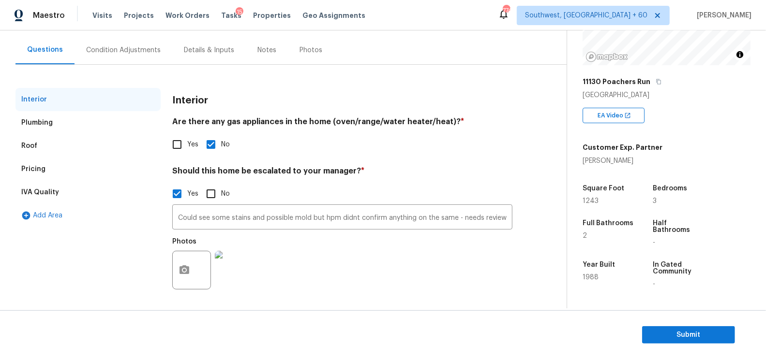
click at [125, 55] on div "Condition Adjustments" at bounding box center [123, 50] width 98 height 29
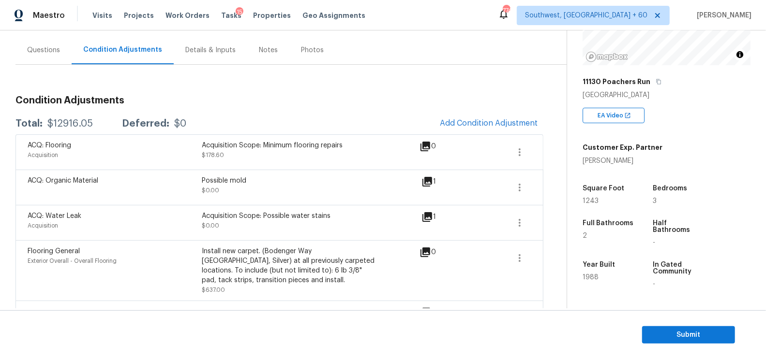
click at [52, 53] on div "Questions" at bounding box center [43, 50] width 33 height 10
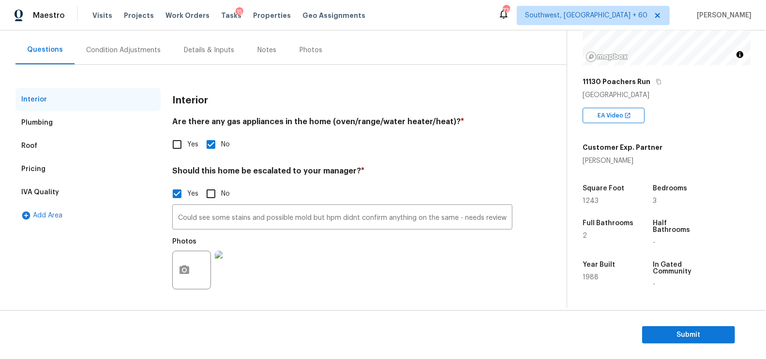
click at [57, 165] on div "Pricing" at bounding box center [87, 169] width 145 height 23
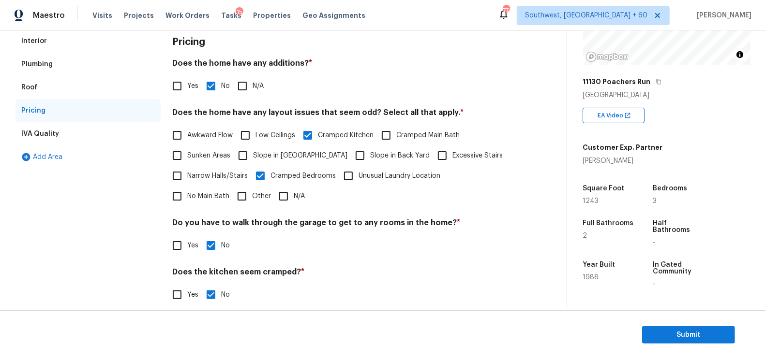
scroll to position [38, 0]
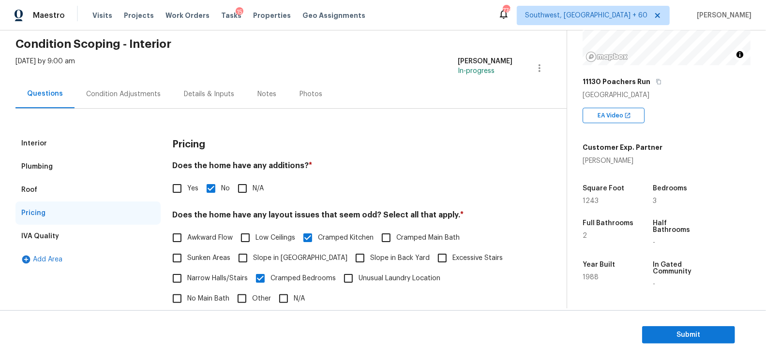
click at [113, 82] on div "Condition Adjustments" at bounding box center [123, 94] width 98 height 29
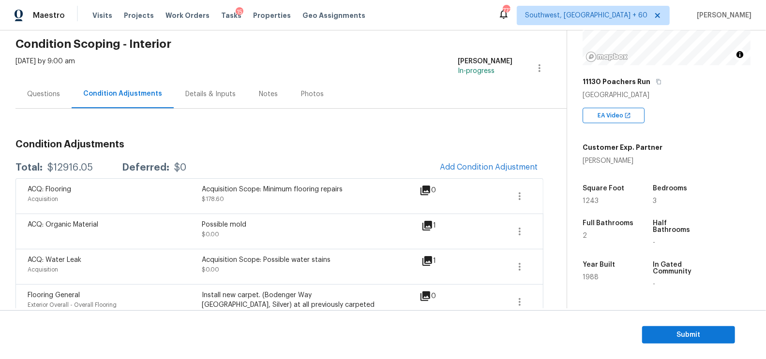
click at [56, 167] on div "$12916.05" at bounding box center [69, 168] width 45 height 10
copy div "$12916.05"
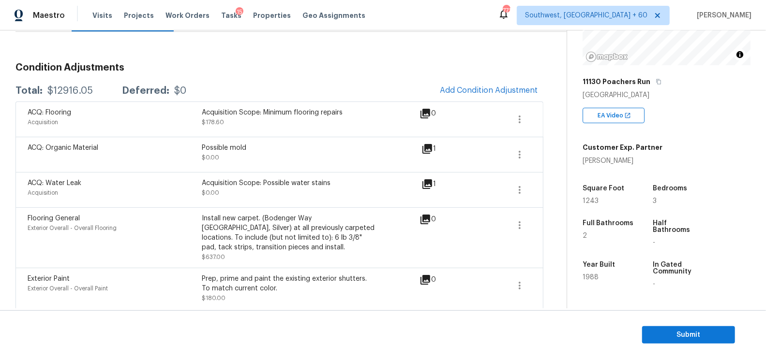
scroll to position [97, 0]
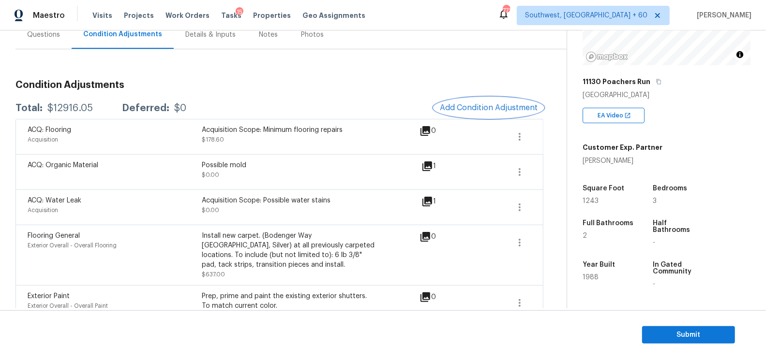
click at [477, 114] on button "Add Condition Adjustment" at bounding box center [488, 108] width 109 height 20
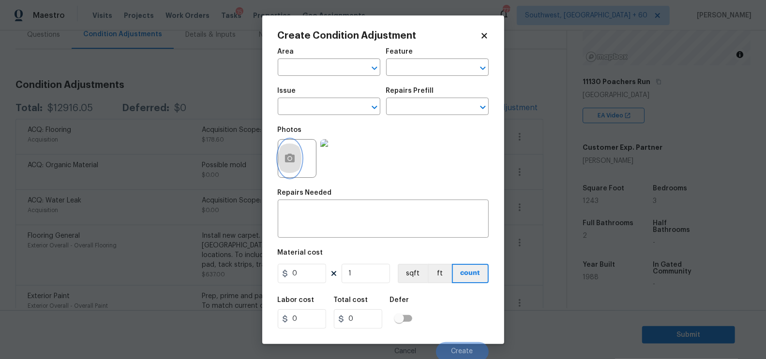
click at [288, 162] on icon "button" at bounding box center [290, 158] width 10 height 9
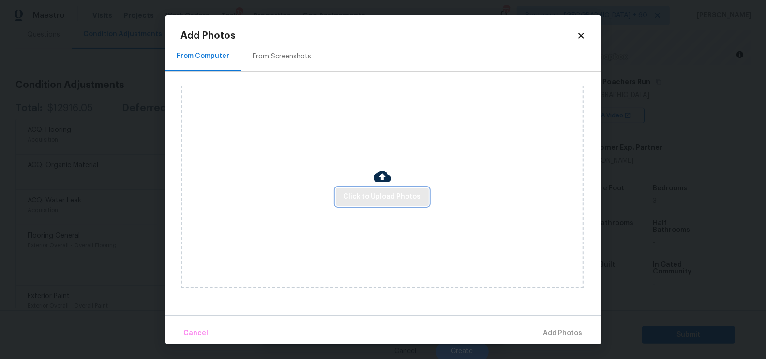
click at [374, 195] on span "Click to Upload Photos" at bounding box center [381, 197] width 77 height 12
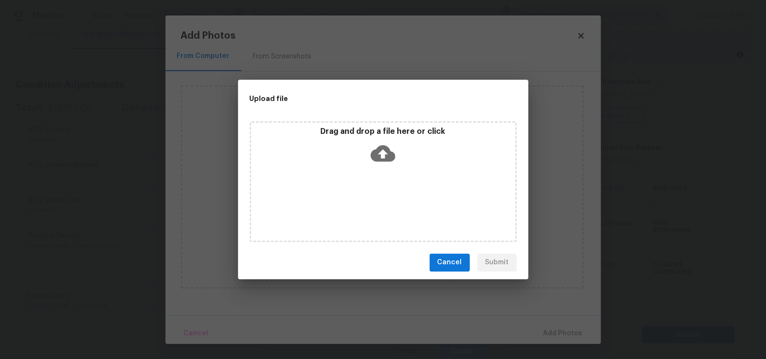
click at [380, 157] on icon at bounding box center [382, 153] width 25 height 16
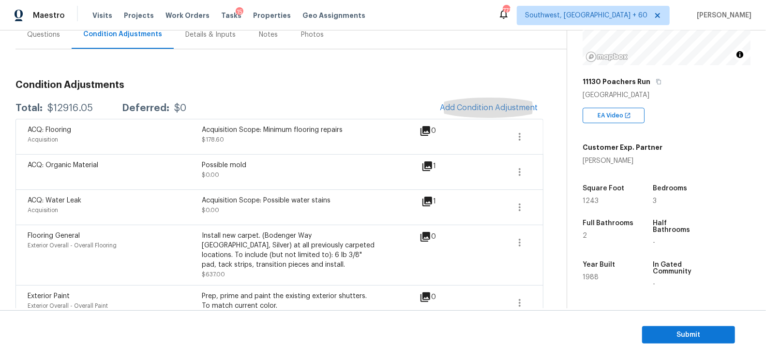
click at [327, 84] on h3 "Condition Adjustments" at bounding box center [279, 85] width 528 height 10
click at [696, 335] on span "Submit" at bounding box center [688, 335] width 77 height 12
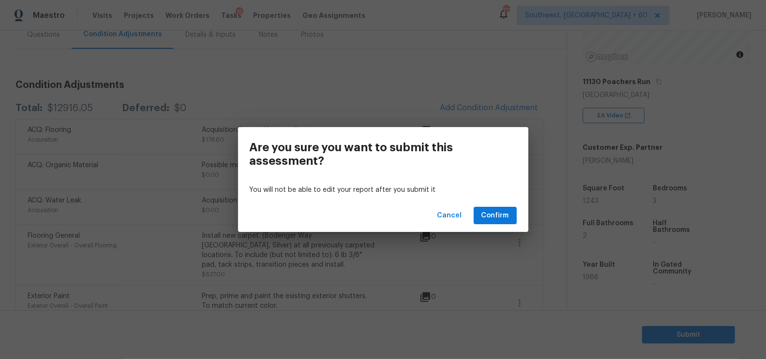
click at [525, 217] on div "Cancel Confirm" at bounding box center [383, 215] width 290 height 33
click at [507, 219] on span "Confirm" at bounding box center [495, 216] width 28 height 12
